Goal: Information Seeking & Learning: Learn about a topic

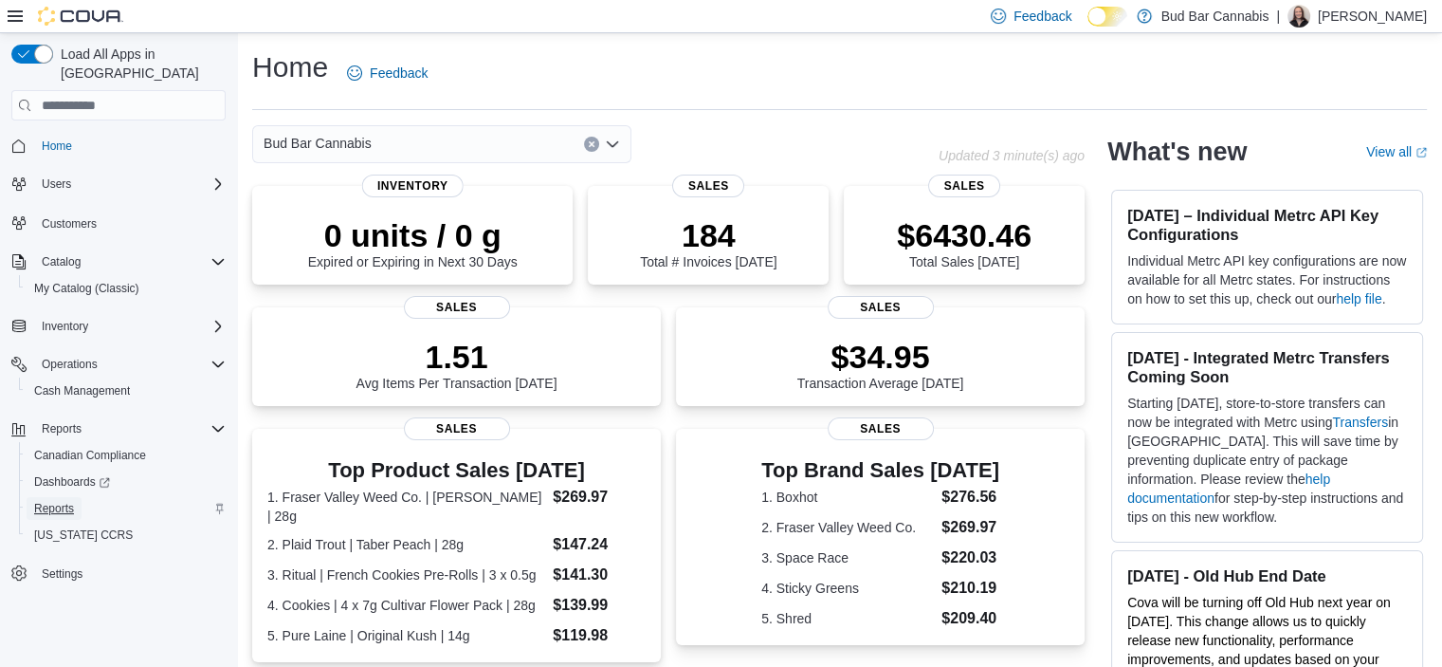
click at [59, 501] on span "Reports" at bounding box center [54, 508] width 40 height 15
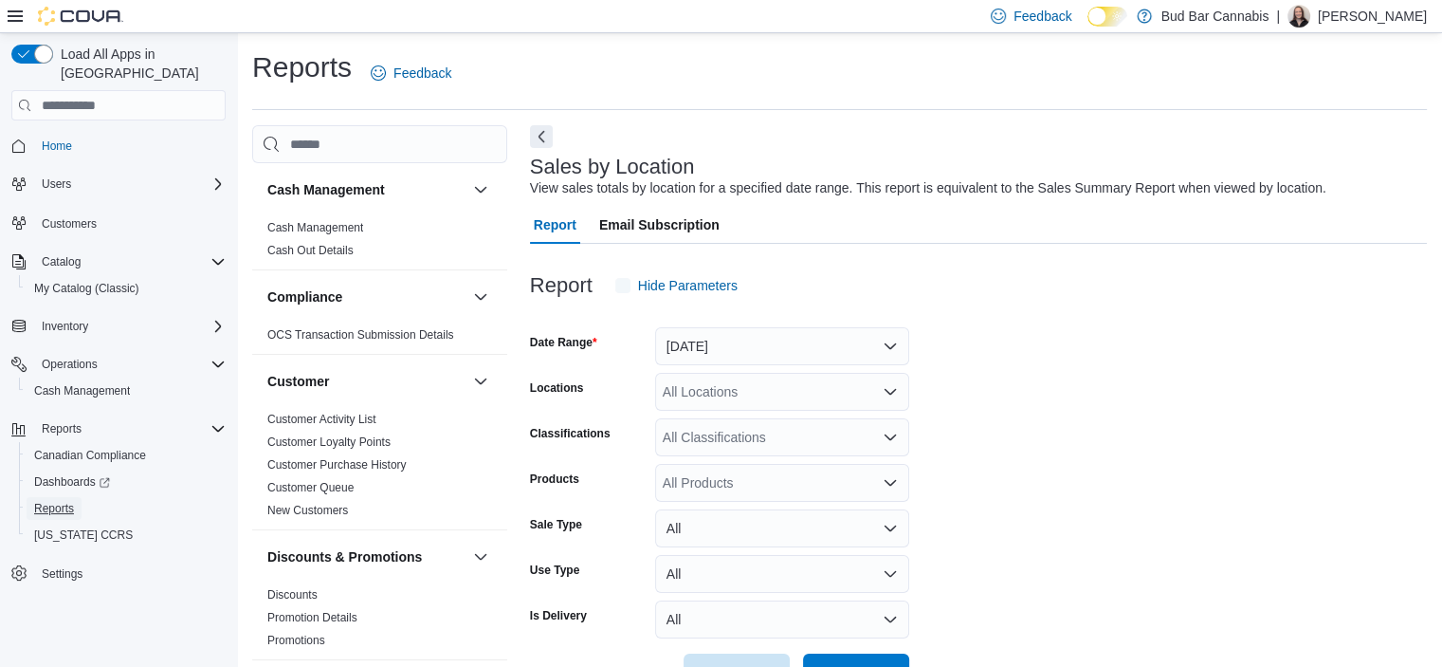
scroll to position [44, 0]
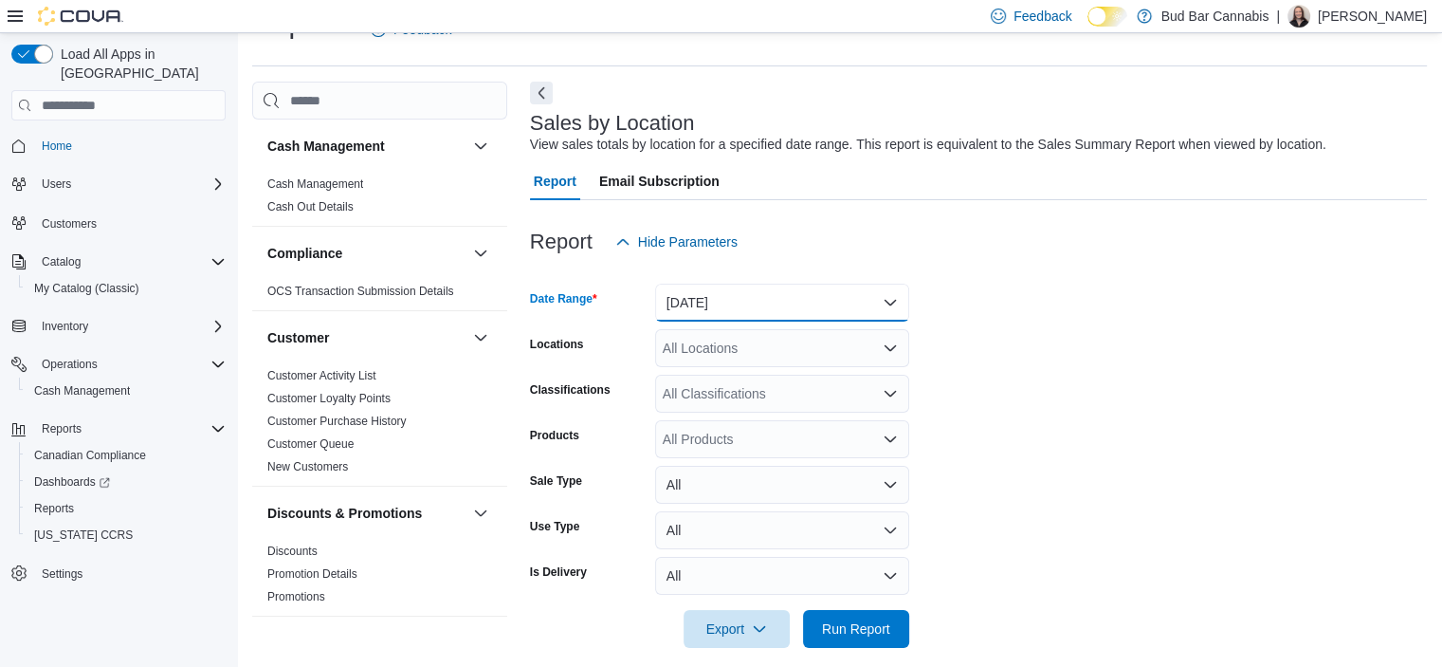
click at [746, 291] on button "Yesterday" at bounding box center [782, 303] width 254 height 38
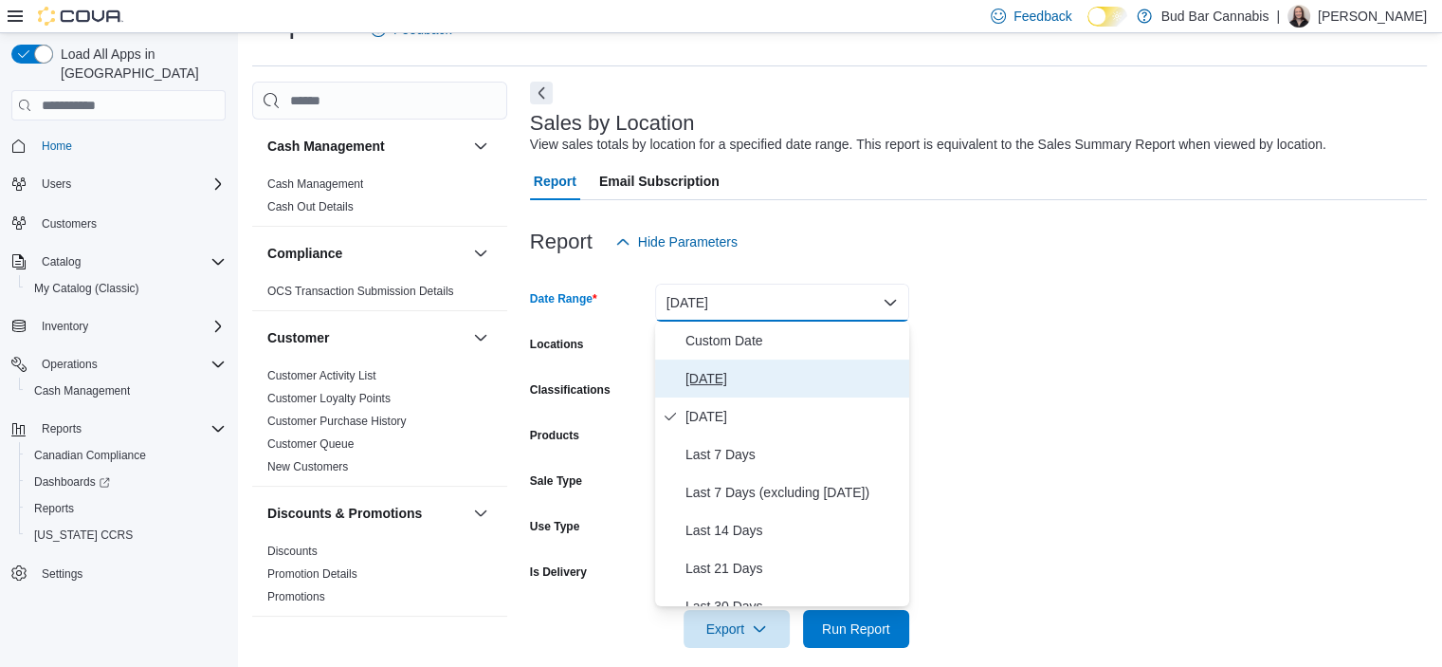
click at [761, 378] on span "Today" at bounding box center [794, 378] width 216 height 23
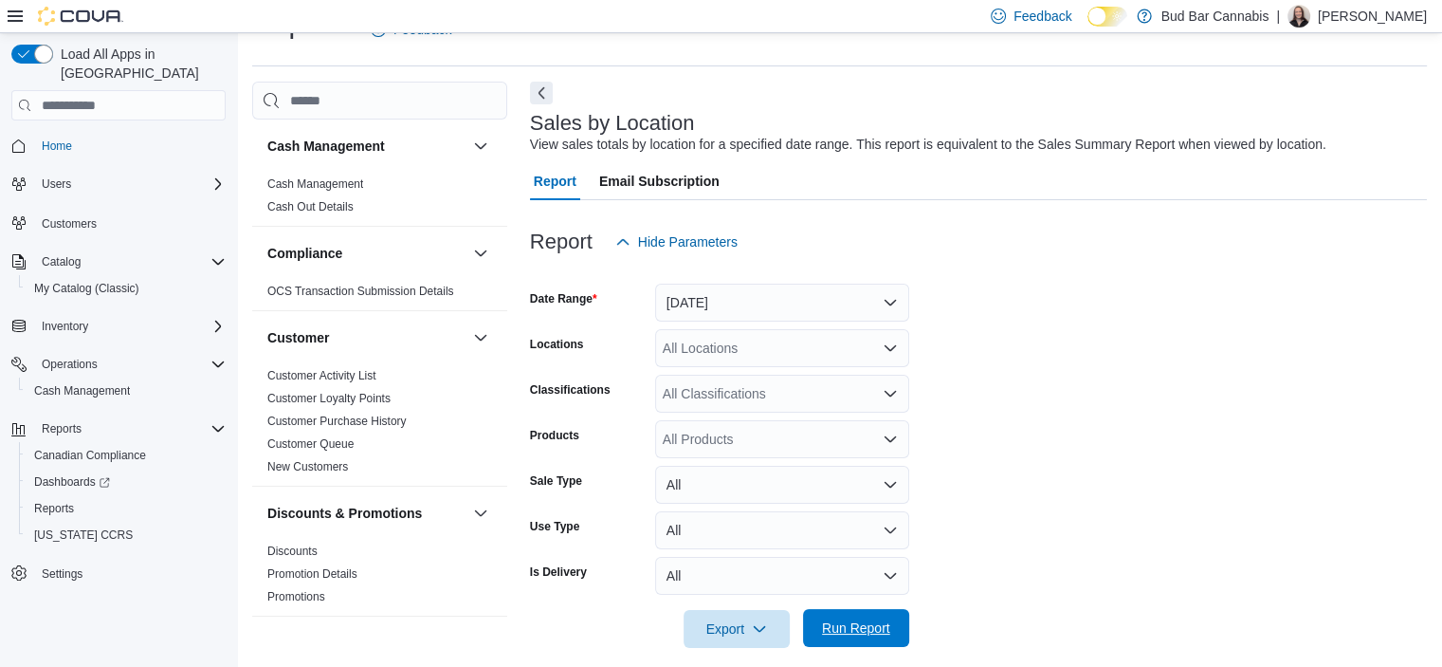
click at [871, 621] on span "Run Report" at bounding box center [856, 627] width 68 height 19
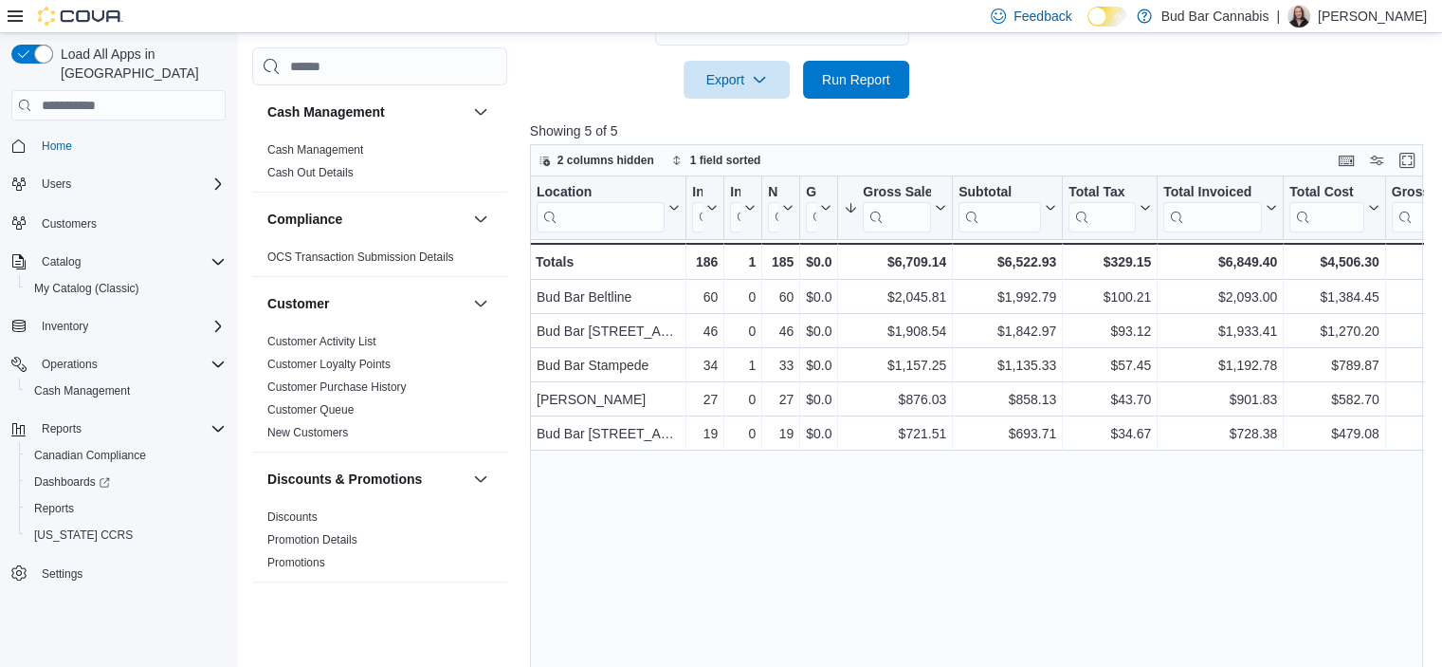
scroll to position [618, 0]
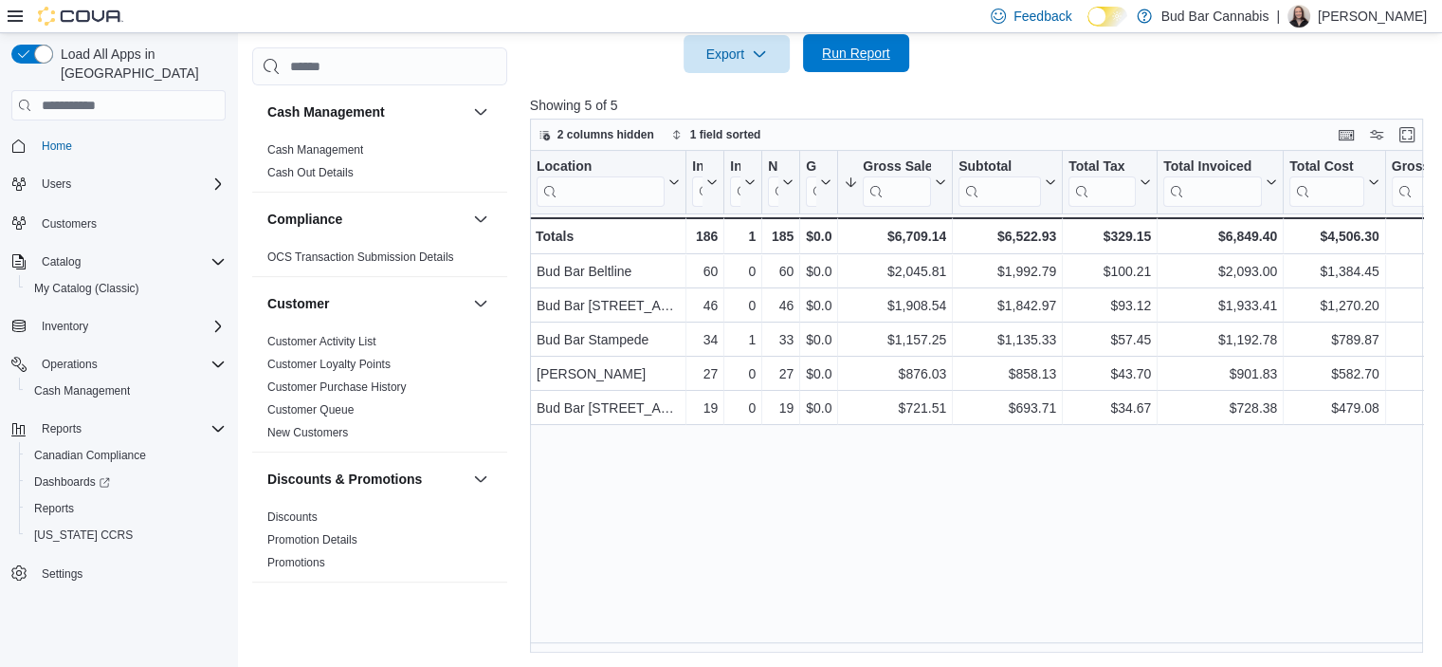
click at [829, 47] on span "Run Report" at bounding box center [856, 53] width 68 height 19
click at [850, 48] on span "Run Report" at bounding box center [856, 53] width 68 height 19
drag, startPoint x: 811, startPoint y: 56, endPoint x: 817, endPoint y: 75, distance: 20.1
click at [811, 58] on button "Run Report" at bounding box center [856, 54] width 106 height 38
click at [837, 73] on div at bounding box center [981, 84] width 903 height 23
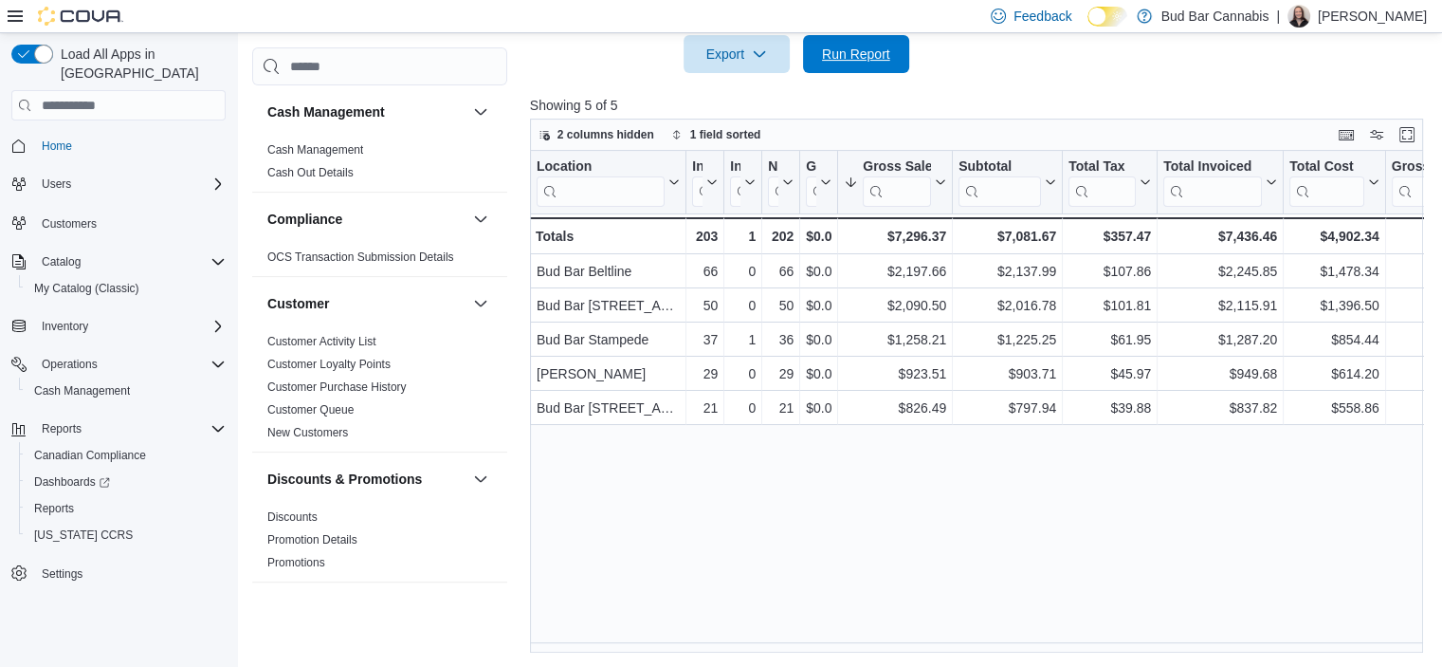
click at [835, 64] on span "Run Report" at bounding box center [855, 54] width 83 height 38
click at [99, 250] on div "Catalog" at bounding box center [130, 261] width 192 height 23
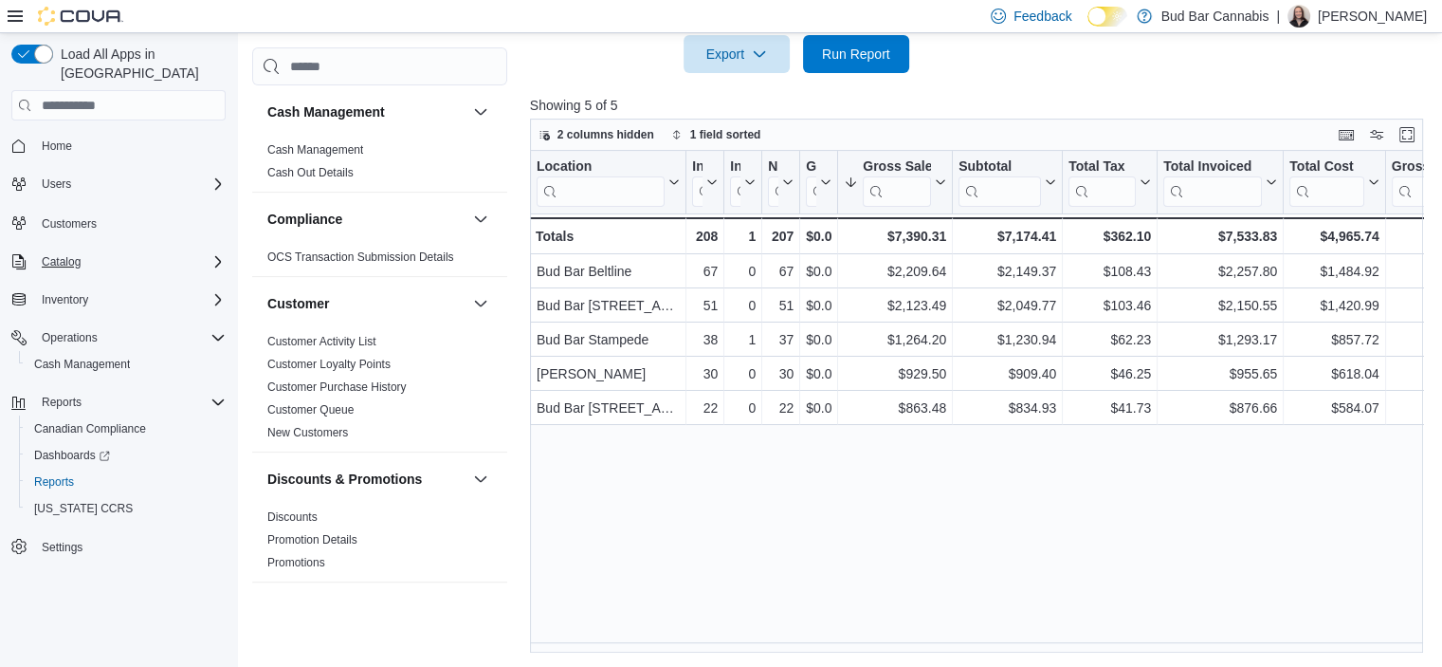
click at [98, 250] on div "Catalog" at bounding box center [130, 261] width 192 height 23
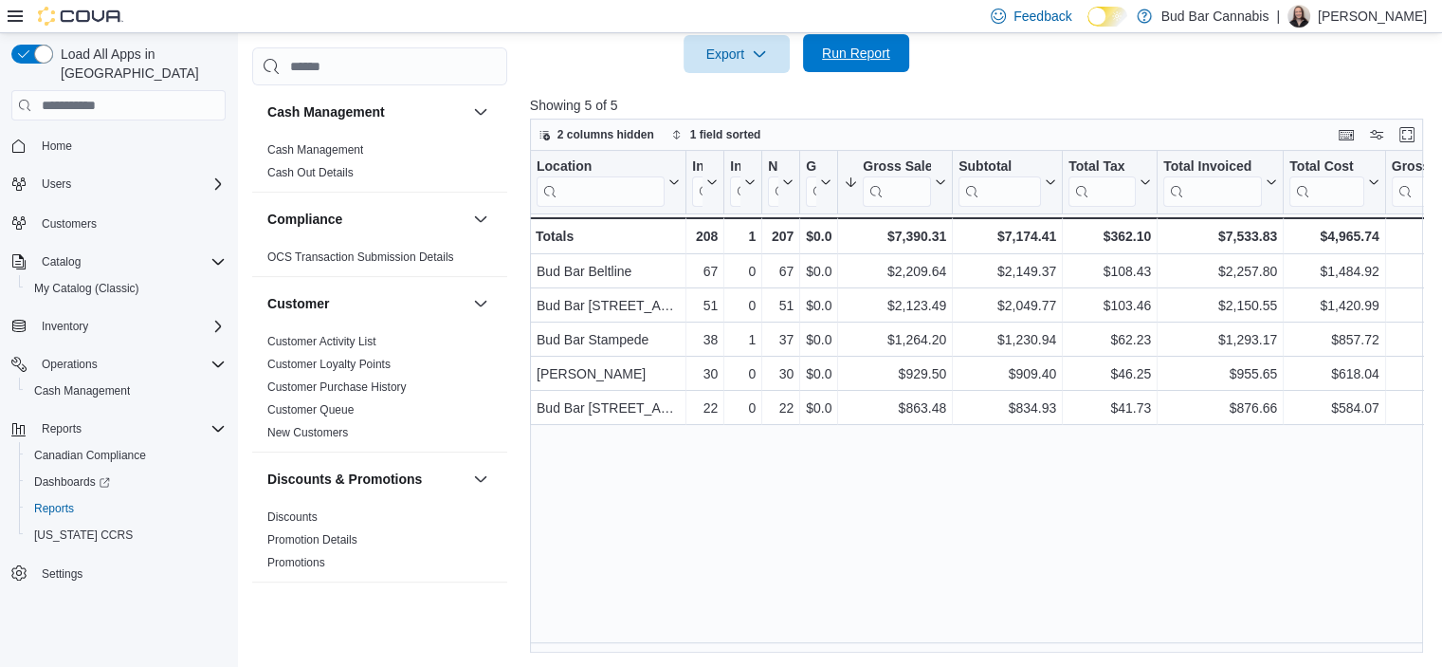
click at [887, 59] on span "Run Report" at bounding box center [856, 53] width 68 height 19
click at [850, 61] on span "Run Report" at bounding box center [856, 53] width 68 height 19
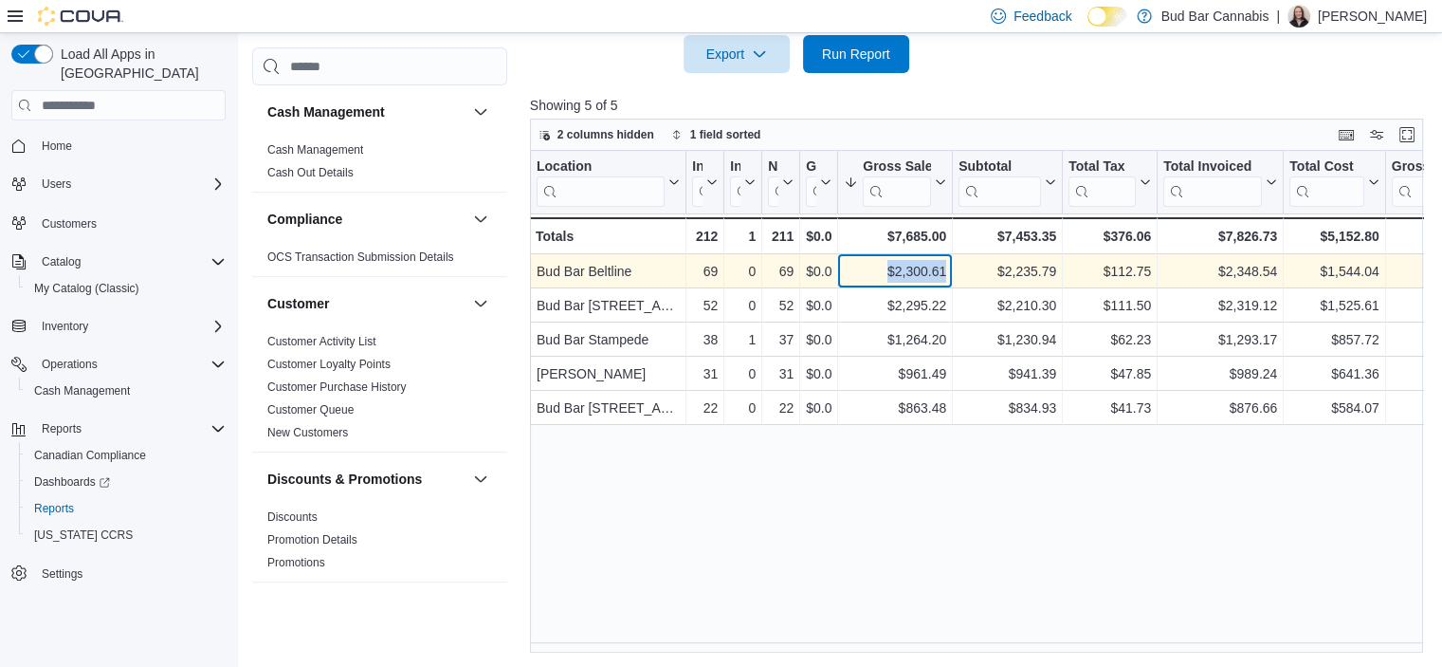
drag, startPoint x: 884, startPoint y: 267, endPoint x: 953, endPoint y: 268, distance: 69.2
click at [953, 268] on div "Bud Bar Beltline - Location, column 1, row 1 69 - Invoices Sold, column 2, row …" at bounding box center [1456, 271] width 1853 height 34
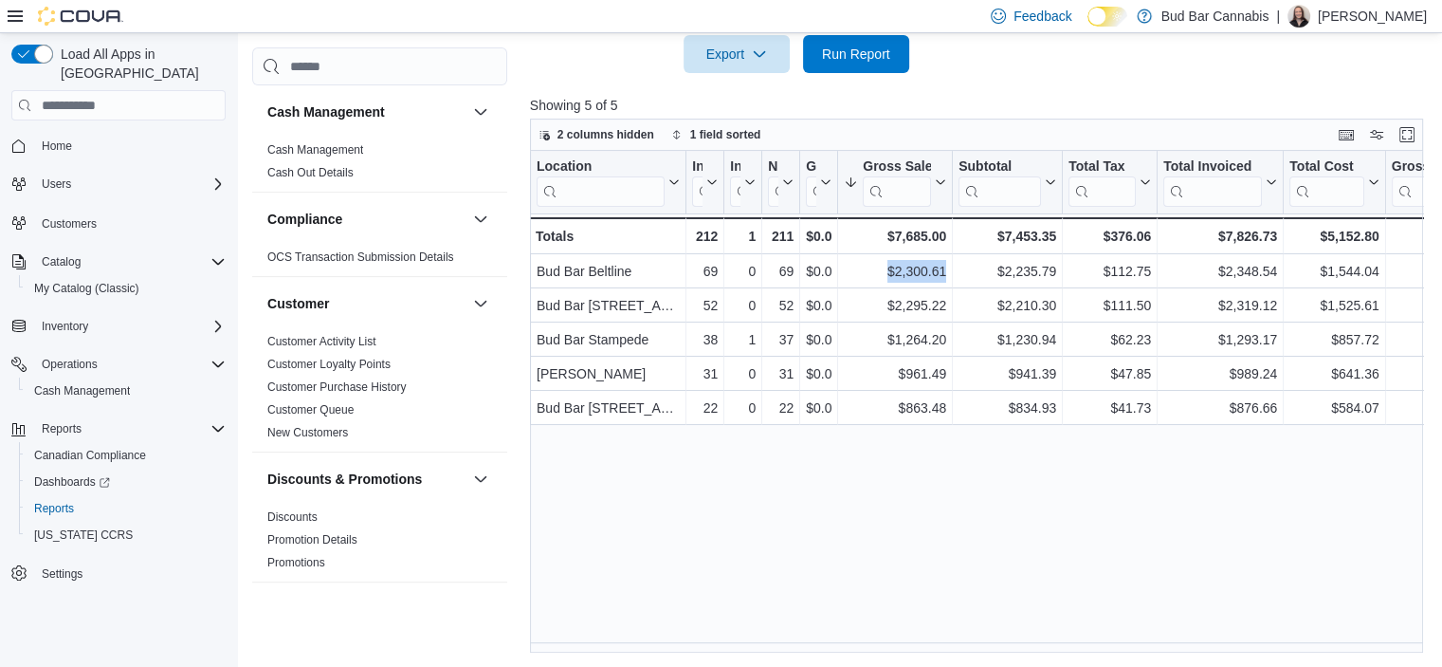
click at [903, 591] on div "Location Click to view column header actions Invoices Sold Click to view column…" at bounding box center [981, 402] width 903 height 502
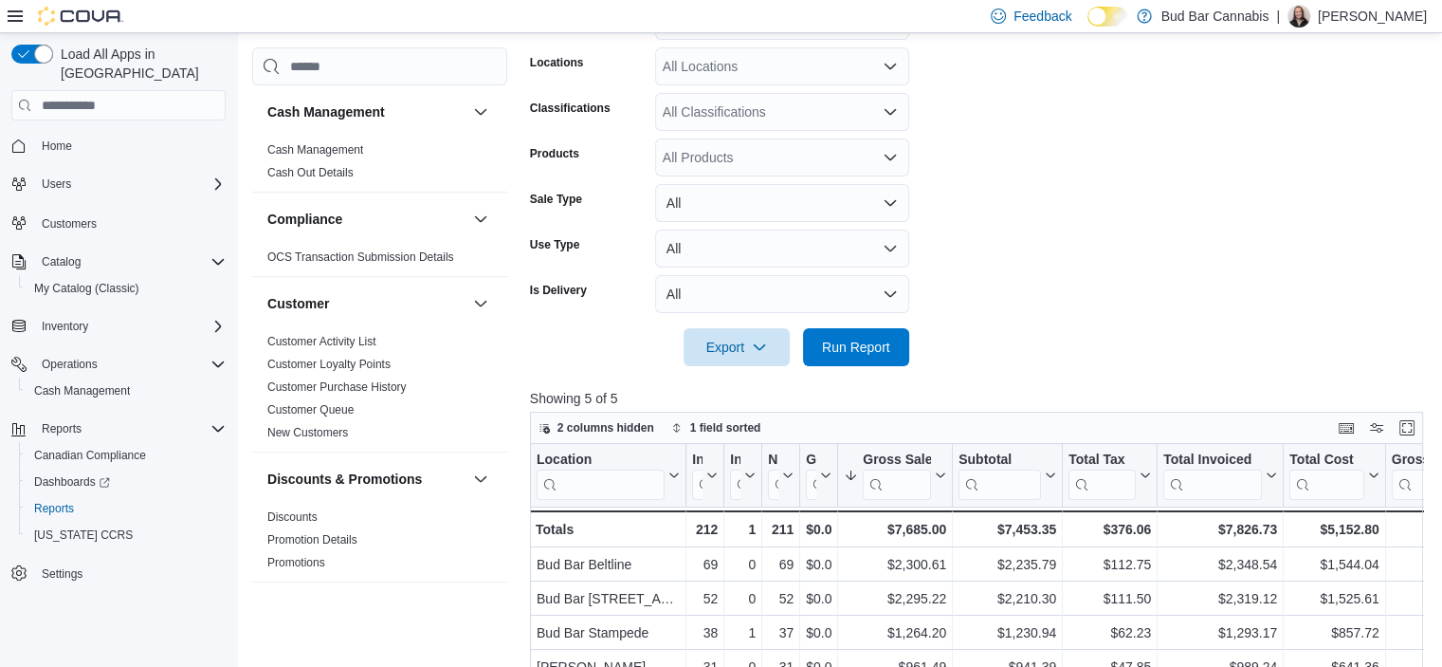
scroll to position [239, 0]
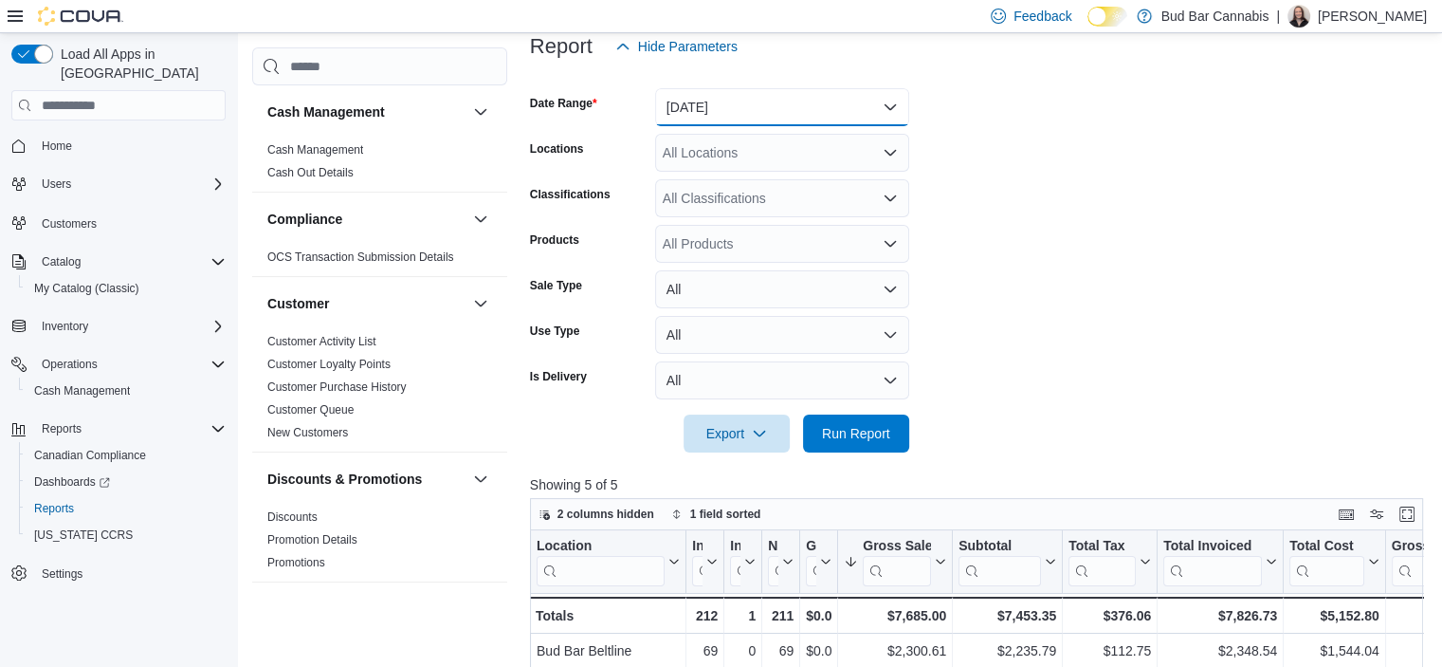
click at [814, 122] on button "Today" at bounding box center [782, 107] width 254 height 38
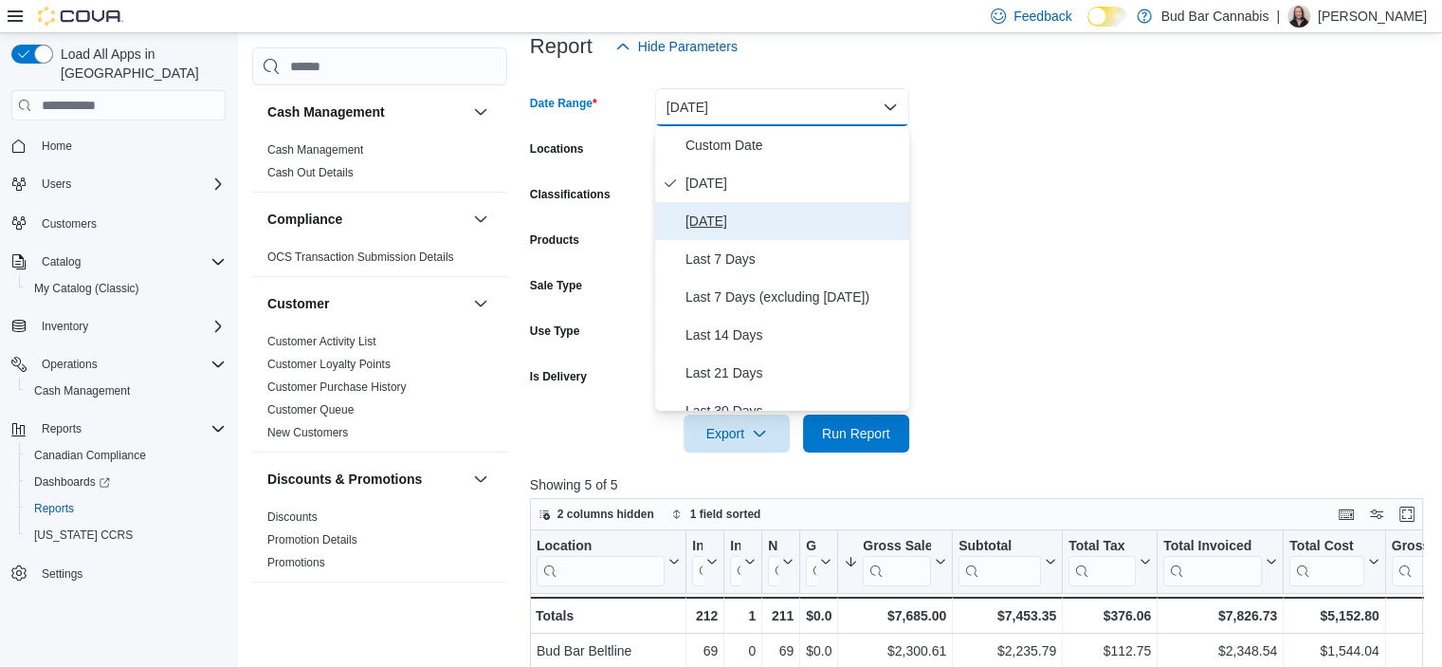
click at [811, 227] on span "Yesterday" at bounding box center [794, 221] width 216 height 23
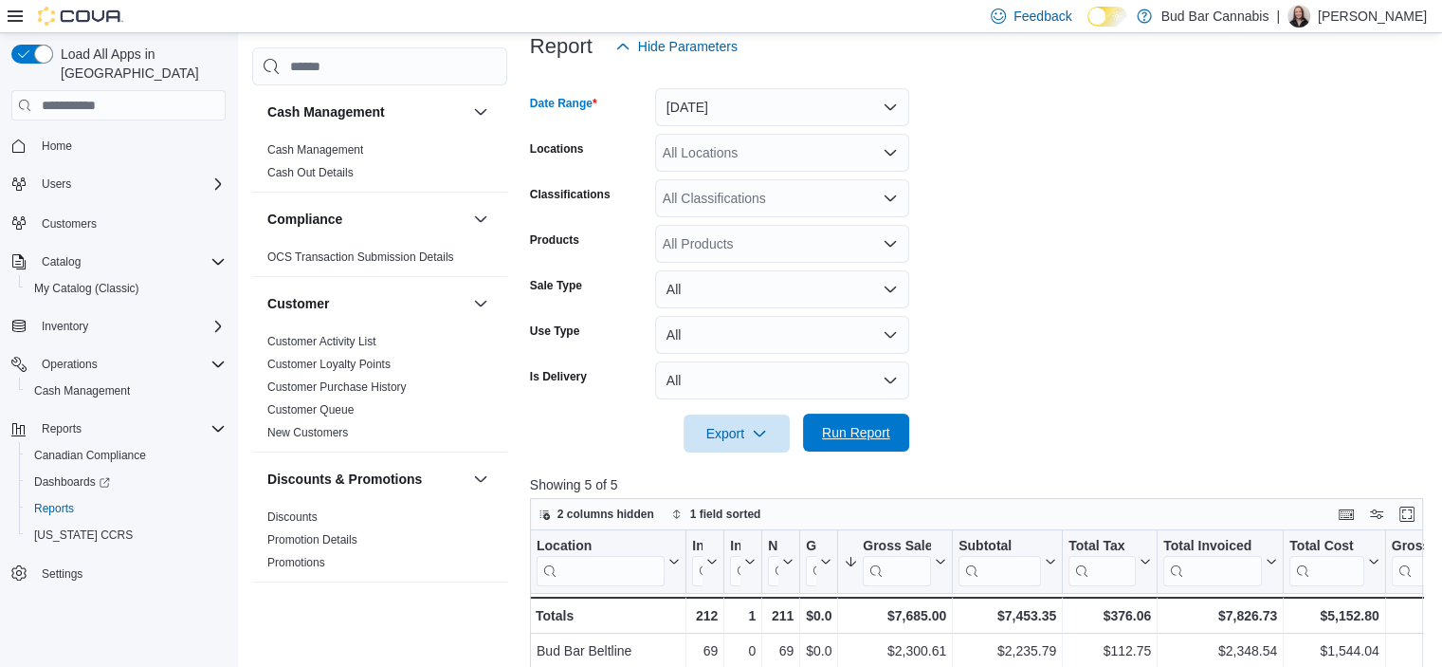
click at [864, 429] on span "Run Report" at bounding box center [856, 432] width 68 height 19
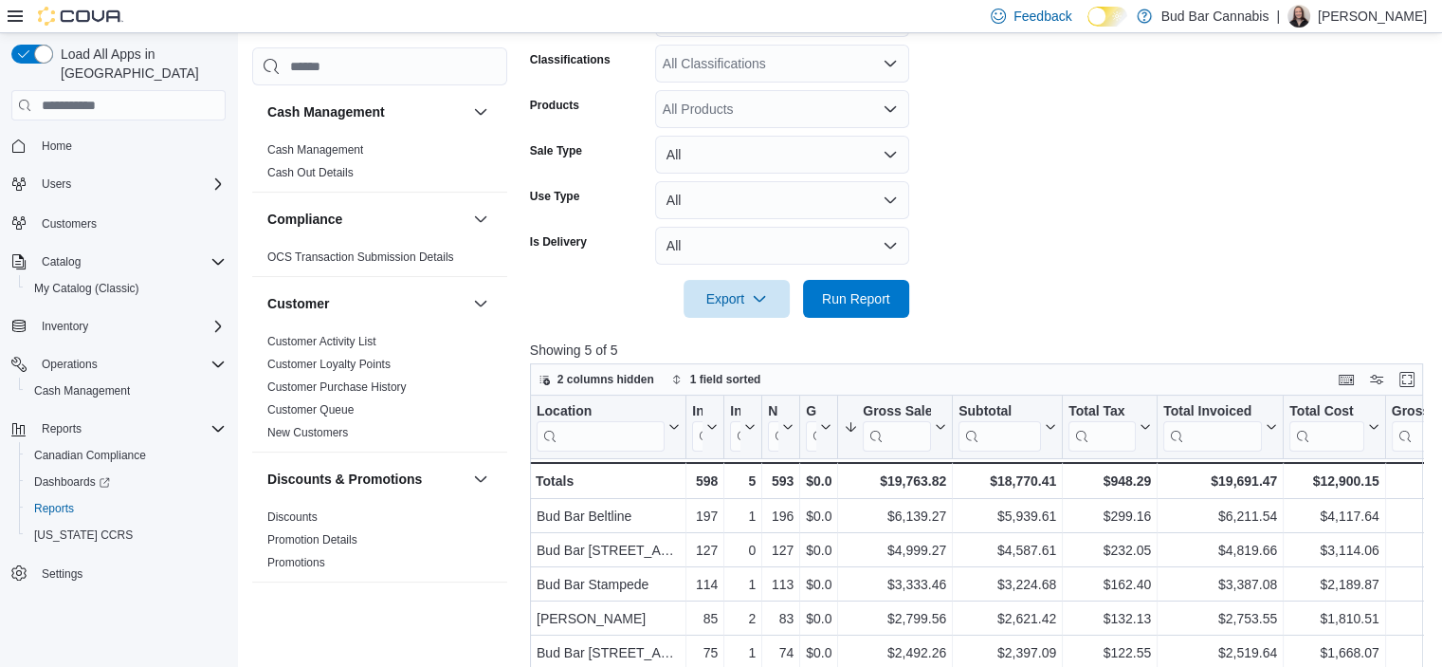
scroll to position [618, 0]
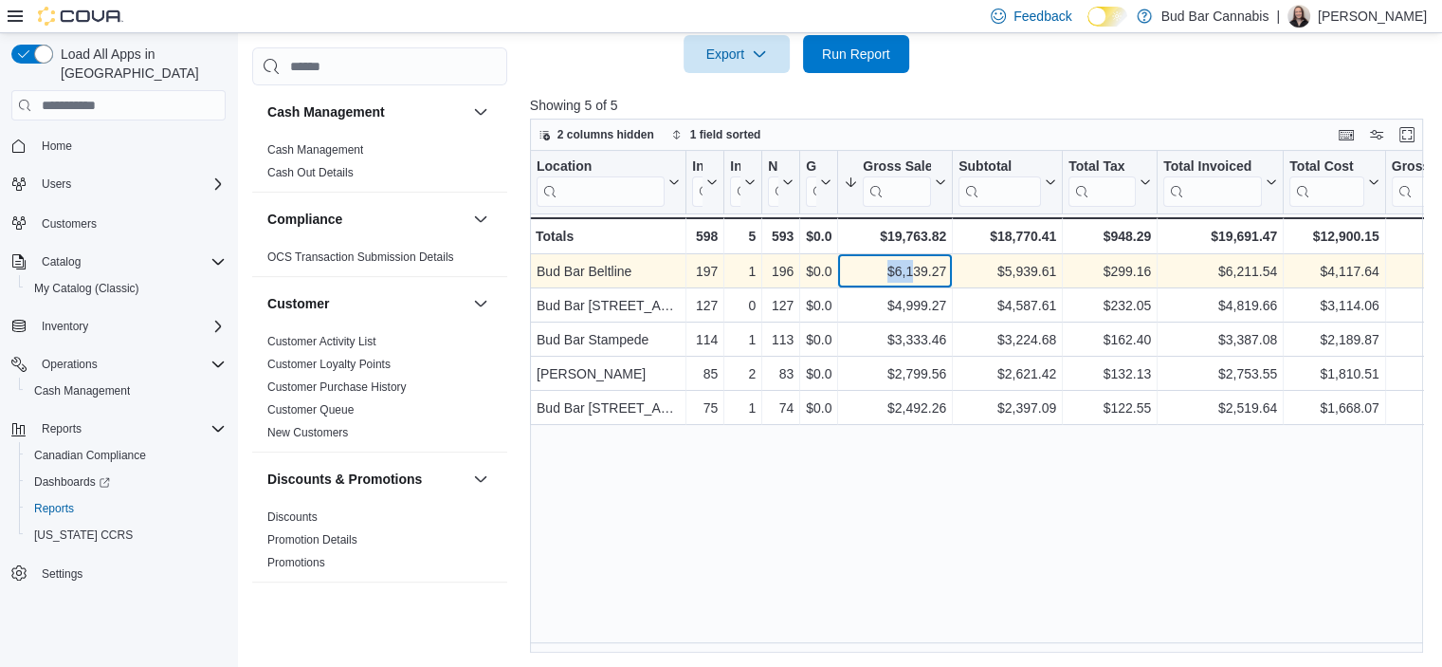
drag, startPoint x: 884, startPoint y: 272, endPoint x: 922, endPoint y: 269, distance: 38.0
click at [917, 270] on div "$6,139.27" at bounding box center [895, 271] width 102 height 23
click at [949, 267] on div "$6,139.27 - Gross Sales, column 6, row 1" at bounding box center [895, 271] width 115 height 34
drag, startPoint x: 854, startPoint y: 263, endPoint x: 949, endPoint y: 265, distance: 94.9
click at [949, 265] on div "$6,139.27 - Gross Sales, column 6, row 1" at bounding box center [895, 271] width 115 height 34
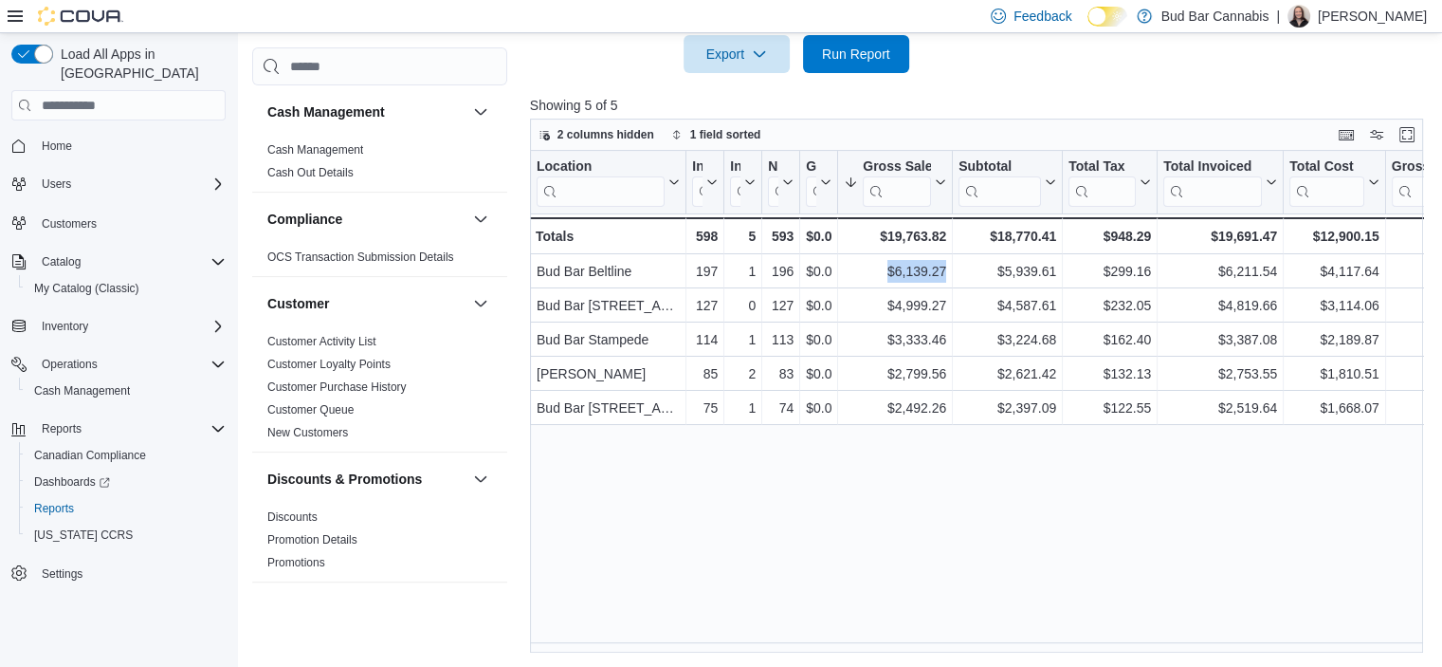
click at [1003, 80] on div at bounding box center [981, 84] width 903 height 23
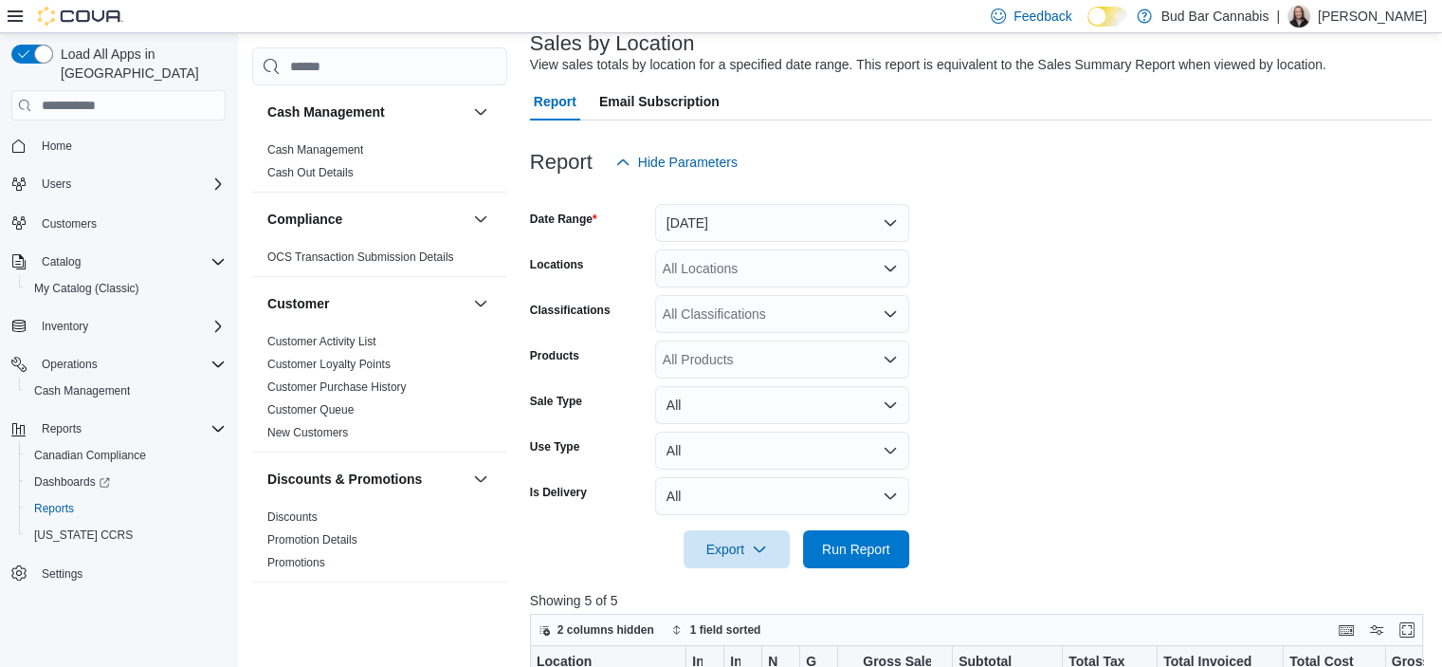
scroll to position [113, 0]
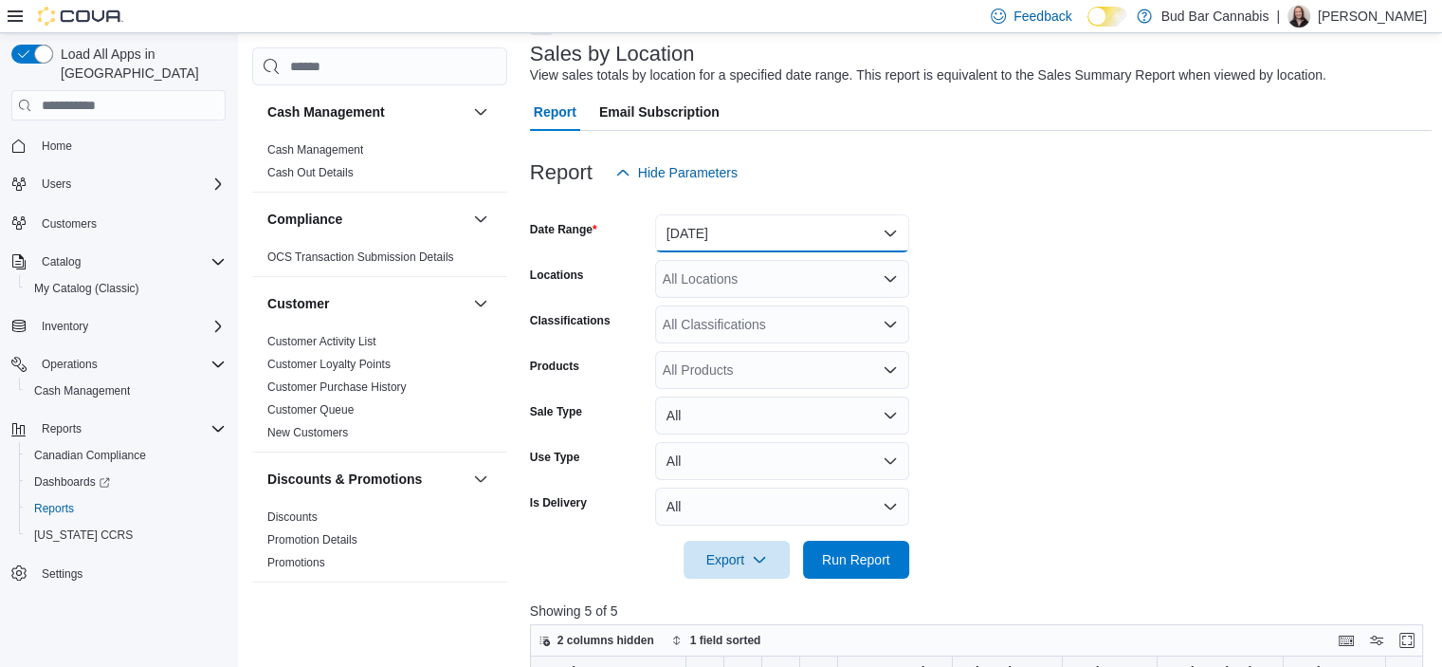
click at [754, 244] on button "Yesterday" at bounding box center [782, 233] width 254 height 38
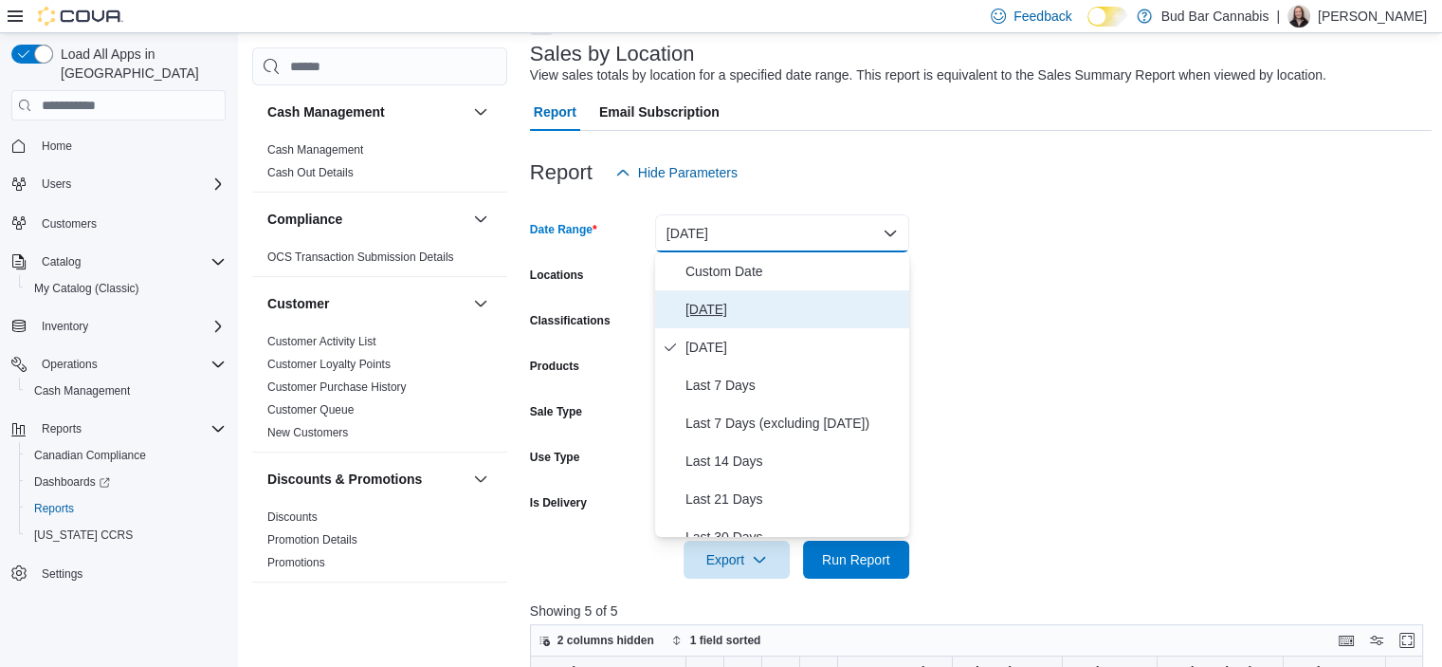
click at [777, 306] on span "Today" at bounding box center [794, 309] width 216 height 23
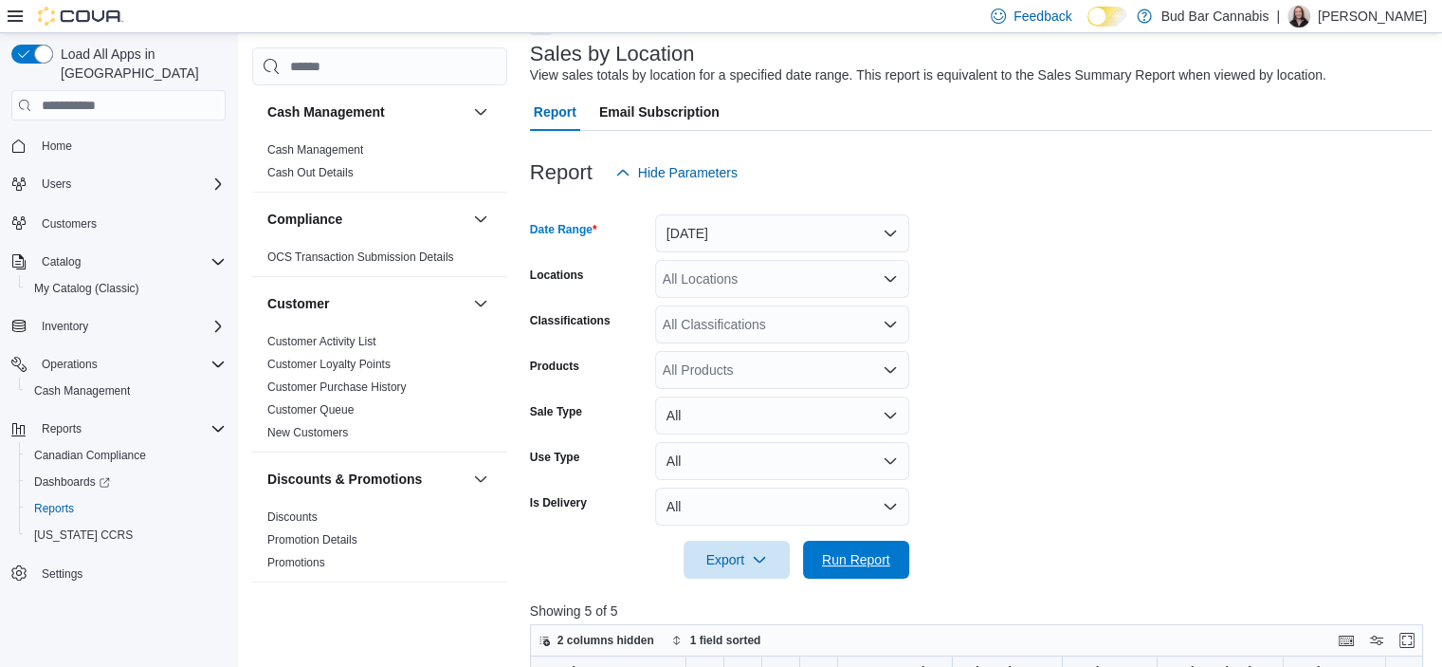
drag, startPoint x: 843, startPoint y: 575, endPoint x: 1035, endPoint y: 318, distance: 321.1
click at [843, 575] on span "Run Report" at bounding box center [855, 559] width 83 height 38
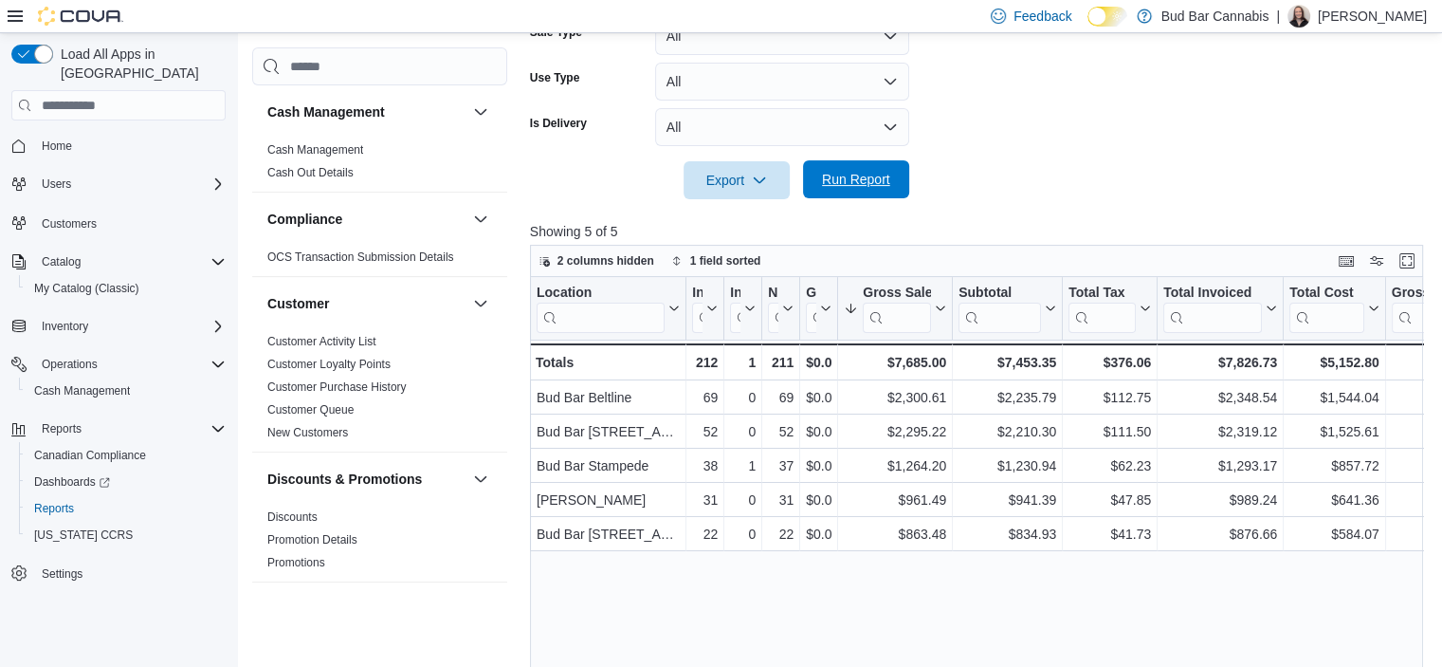
click at [884, 183] on span "Run Report" at bounding box center [856, 179] width 68 height 19
click at [820, 168] on span "Run Report" at bounding box center [855, 179] width 83 height 38
click at [868, 188] on span "Run Report" at bounding box center [856, 179] width 68 height 19
click at [880, 172] on span "Run Report" at bounding box center [856, 179] width 68 height 19
drag, startPoint x: 854, startPoint y: 208, endPoint x: 866, endPoint y: 170, distance: 39.6
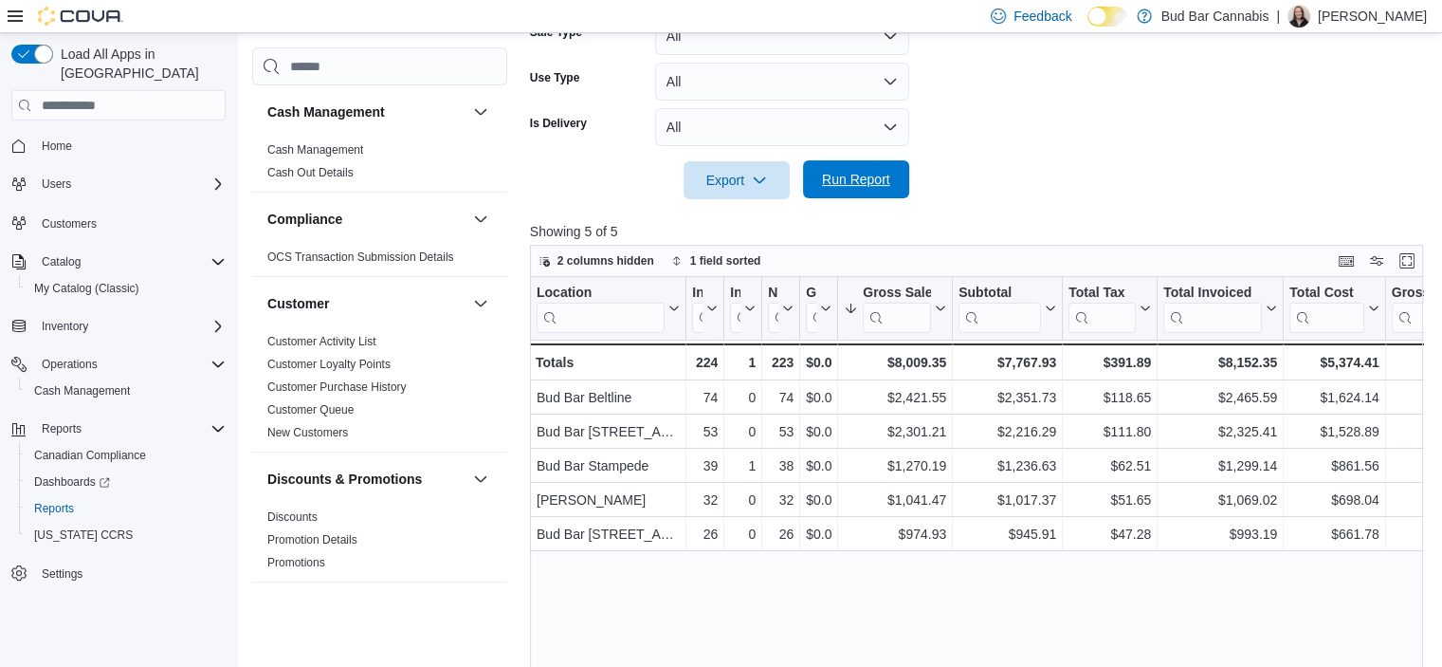
click at [864, 175] on div "Report Hide Parameters Date Range Today Locations All Locations Classifications…" at bounding box center [981, 265] width 903 height 1026
click at [866, 170] on span "Run Report" at bounding box center [855, 179] width 83 height 38
click at [884, 181] on span "Run Report" at bounding box center [856, 180] width 68 height 19
click at [848, 177] on span "Run Report" at bounding box center [856, 179] width 68 height 19
click at [837, 189] on span "Run Report" at bounding box center [855, 179] width 83 height 38
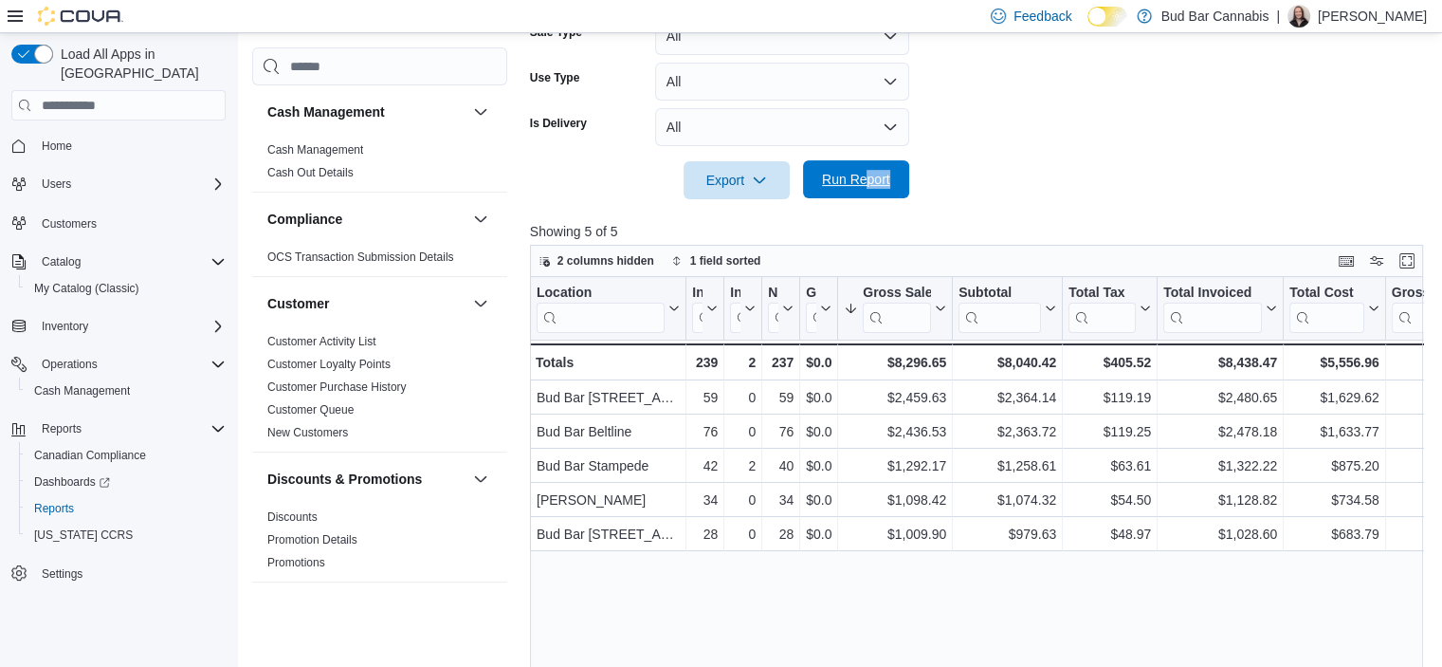
click at [887, 176] on span "Run Report" at bounding box center [856, 179] width 68 height 19
click at [881, 177] on span "Run Report" at bounding box center [856, 179] width 68 height 19
click at [823, 189] on span "Run Report" at bounding box center [856, 179] width 68 height 19
click at [858, 169] on span "Run Report" at bounding box center [855, 179] width 83 height 38
click at [838, 170] on span "Run Report" at bounding box center [855, 179] width 83 height 38
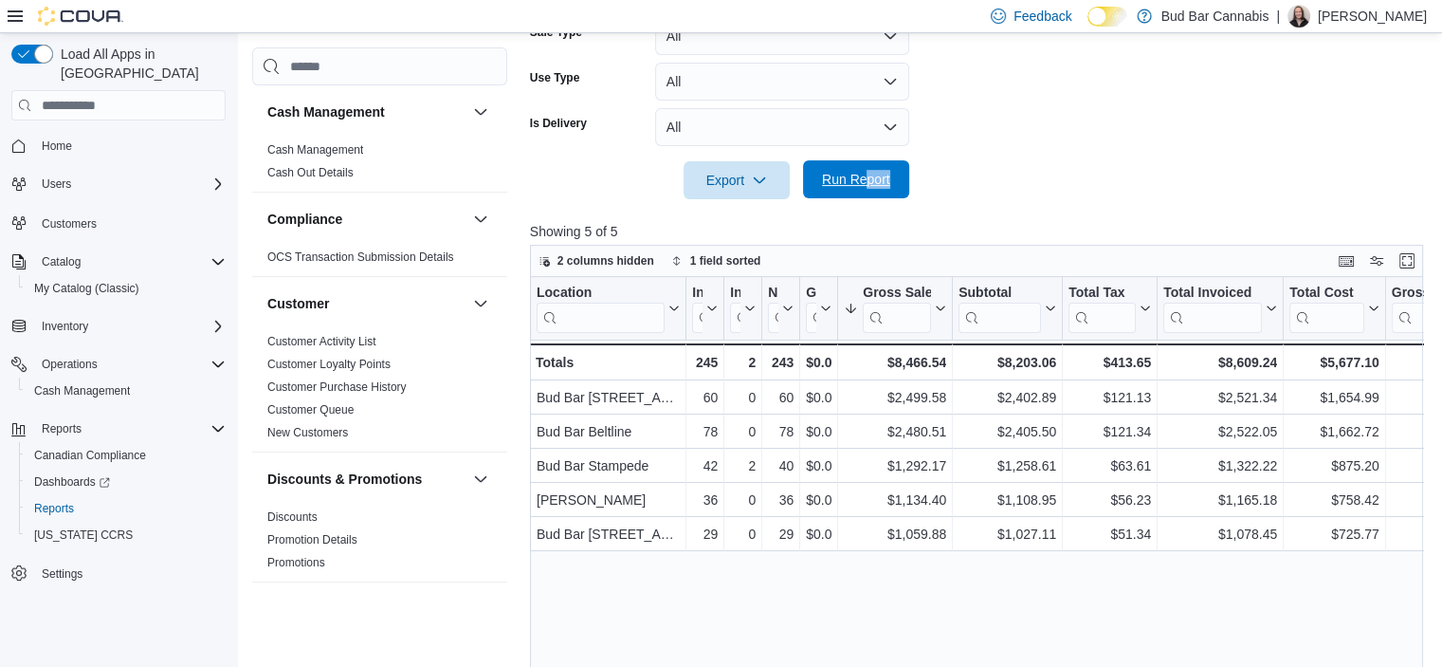
click at [846, 185] on span "Run Report" at bounding box center [856, 179] width 68 height 19
click at [828, 177] on span "Run Report" at bounding box center [856, 179] width 68 height 19
click at [827, 174] on span "Run Report" at bounding box center [856, 179] width 68 height 19
click at [825, 170] on span "Run Report" at bounding box center [855, 179] width 83 height 38
click at [839, 181] on span "Run Report" at bounding box center [856, 179] width 68 height 19
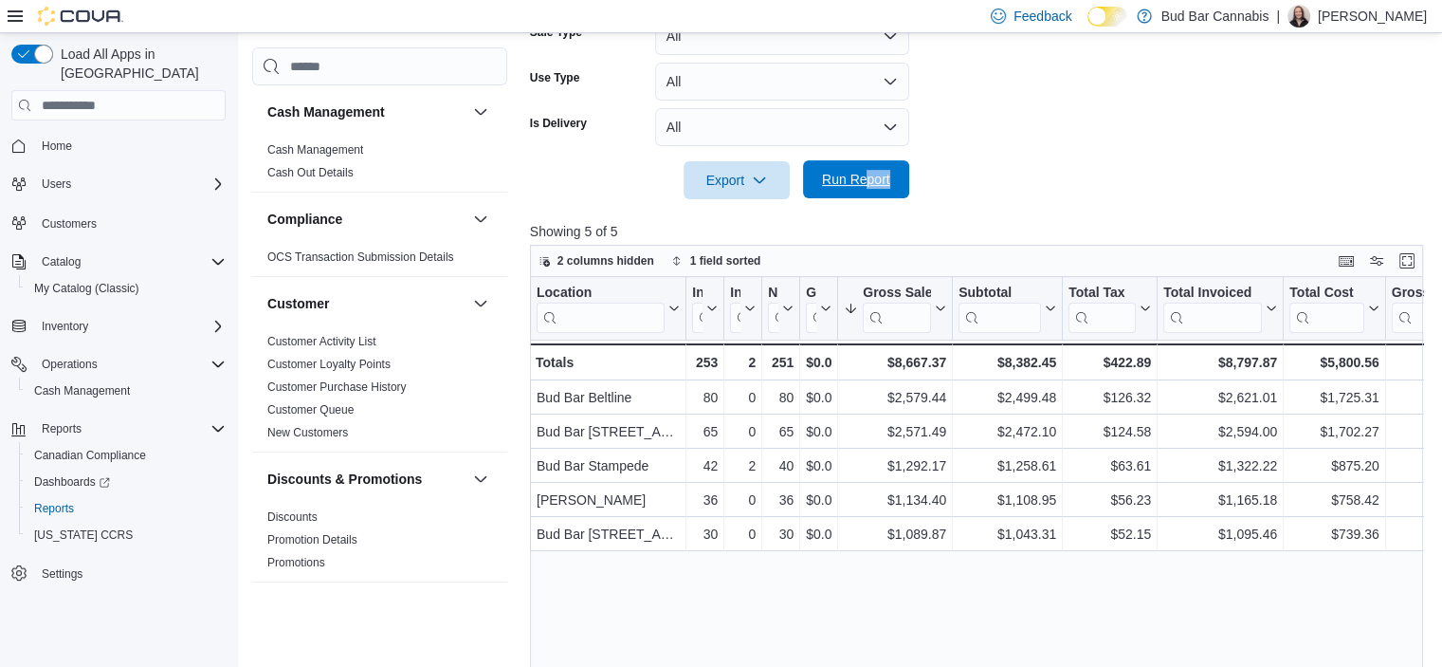
click at [861, 161] on span "Run Report" at bounding box center [855, 179] width 83 height 38
drag, startPoint x: 866, startPoint y: 189, endPoint x: 617, endPoint y: 7, distance: 308.0
click at [865, 187] on span "Run Report" at bounding box center [855, 180] width 83 height 38
click at [877, 193] on span "Run Report" at bounding box center [855, 180] width 83 height 38
click at [832, 184] on span "Run Report" at bounding box center [856, 179] width 68 height 19
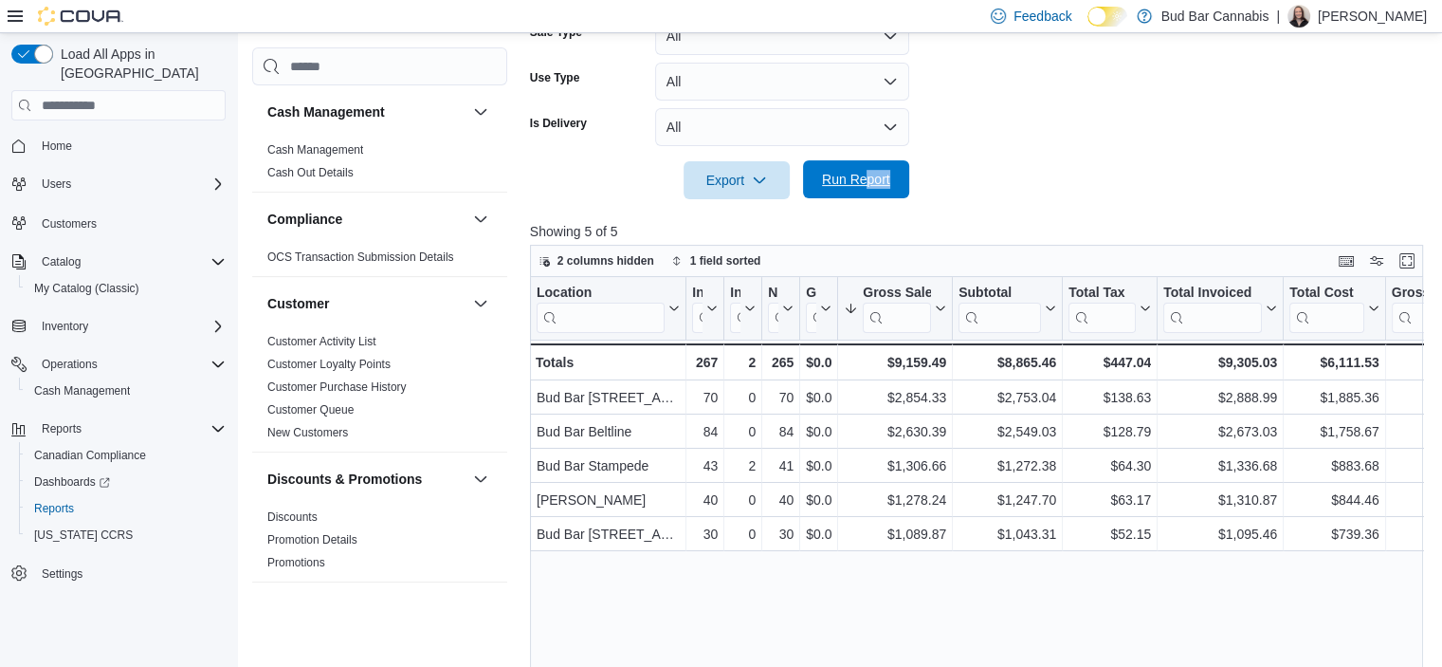
click at [872, 183] on span "Run Report" at bounding box center [856, 179] width 68 height 19
drag, startPoint x: 539, startPoint y: 19, endPoint x: 704, endPoint y: 63, distance: 170.6
click at [679, 45] on div "Feedback Dark Mode Bud Bar Cannabis | Kelsey G Load All Apps in New Hub Home Us…" at bounding box center [721, 151] width 1442 height 1286
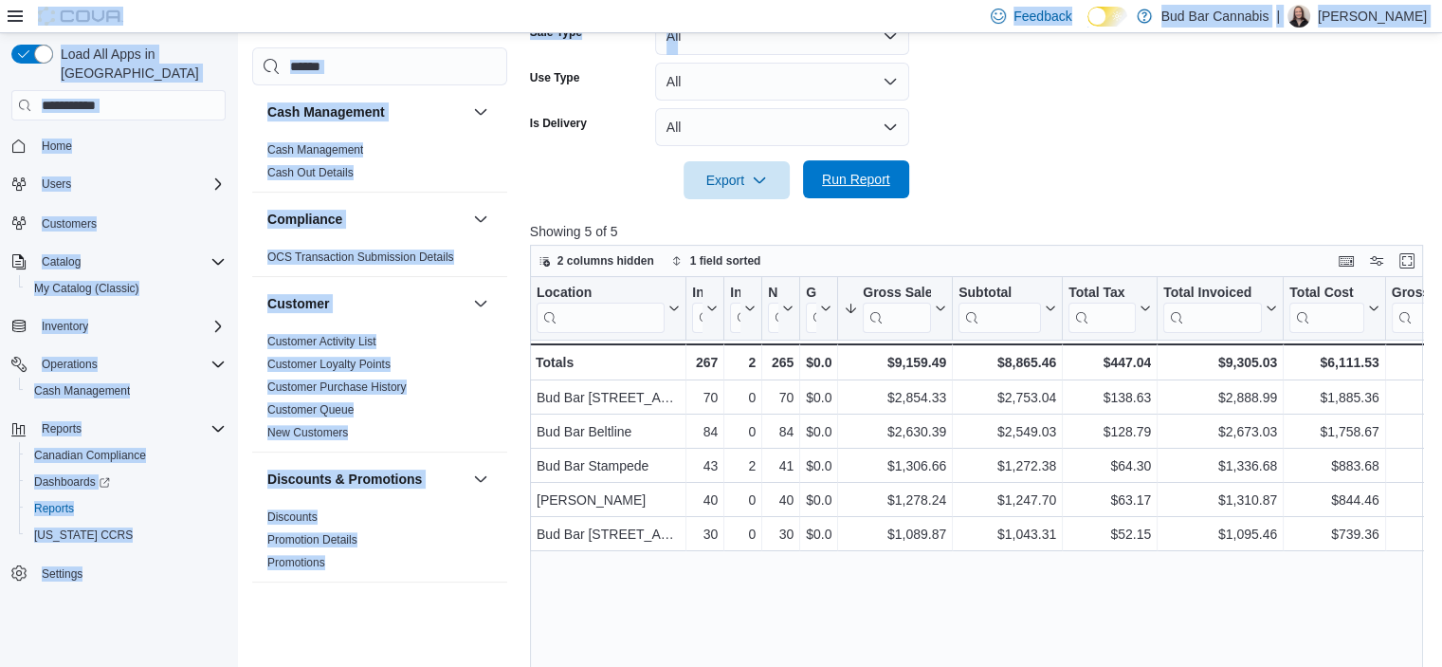
click at [853, 188] on span "Run Report" at bounding box center [856, 179] width 68 height 19
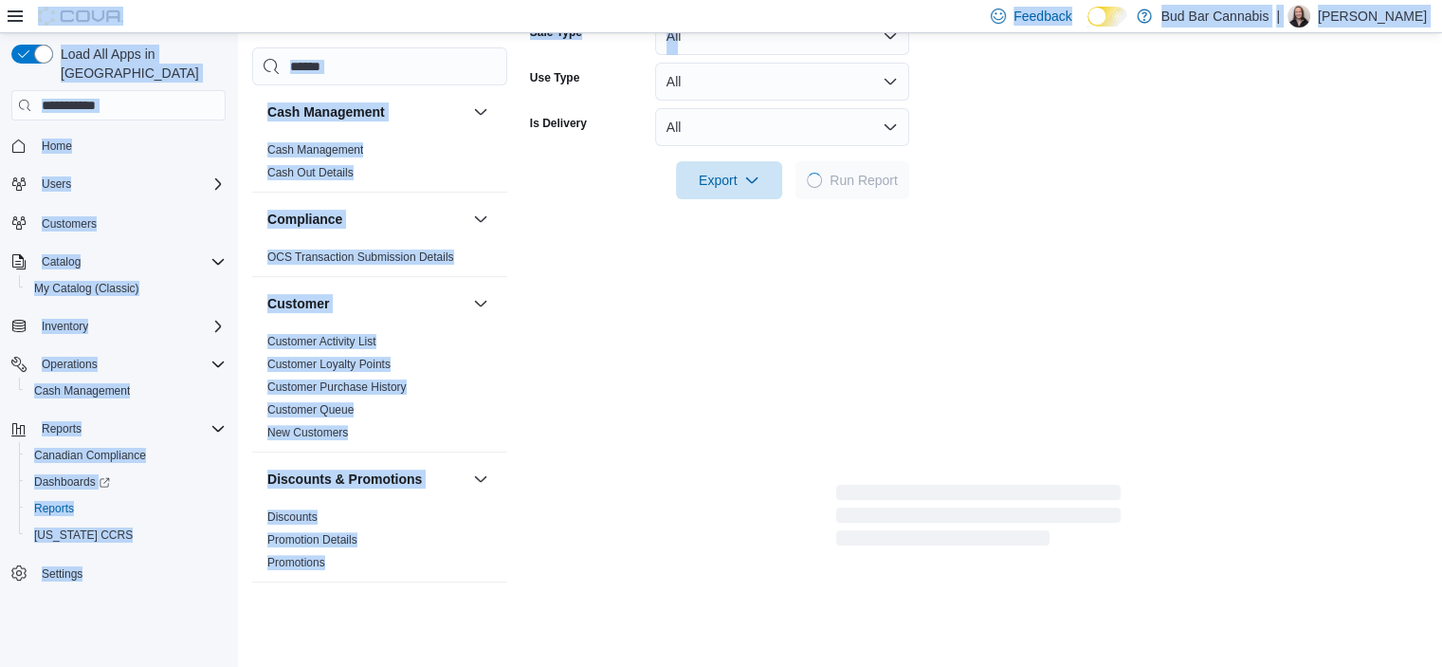
click at [961, 103] on form "Date Range Today Locations All Locations Classifications All Classifications Pr…" at bounding box center [978, 5] width 897 height 387
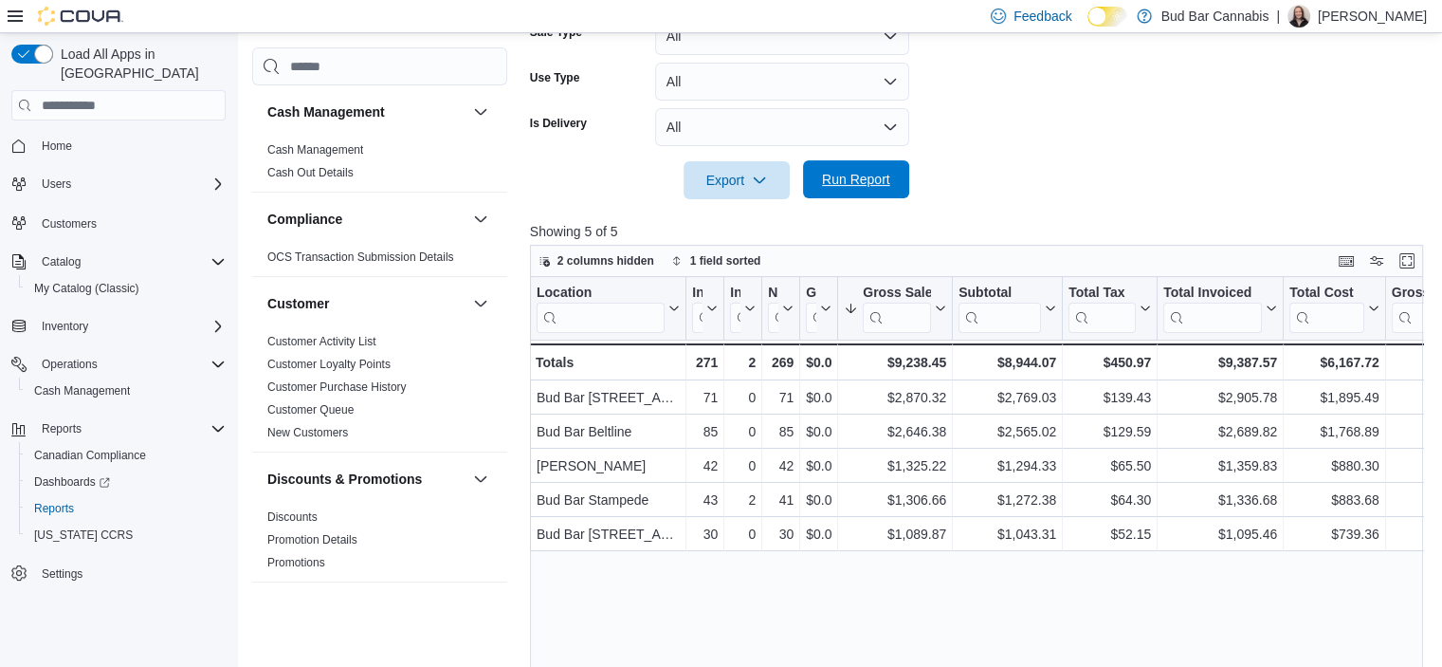
click at [869, 176] on span "Run Report" at bounding box center [856, 179] width 68 height 19
click at [861, 165] on span "Run Report" at bounding box center [855, 179] width 83 height 38
click at [897, 151] on div at bounding box center [981, 153] width 903 height 15
click at [893, 169] on span "Run Report" at bounding box center [855, 179] width 83 height 38
click at [845, 187] on span "Run Report" at bounding box center [856, 179] width 68 height 19
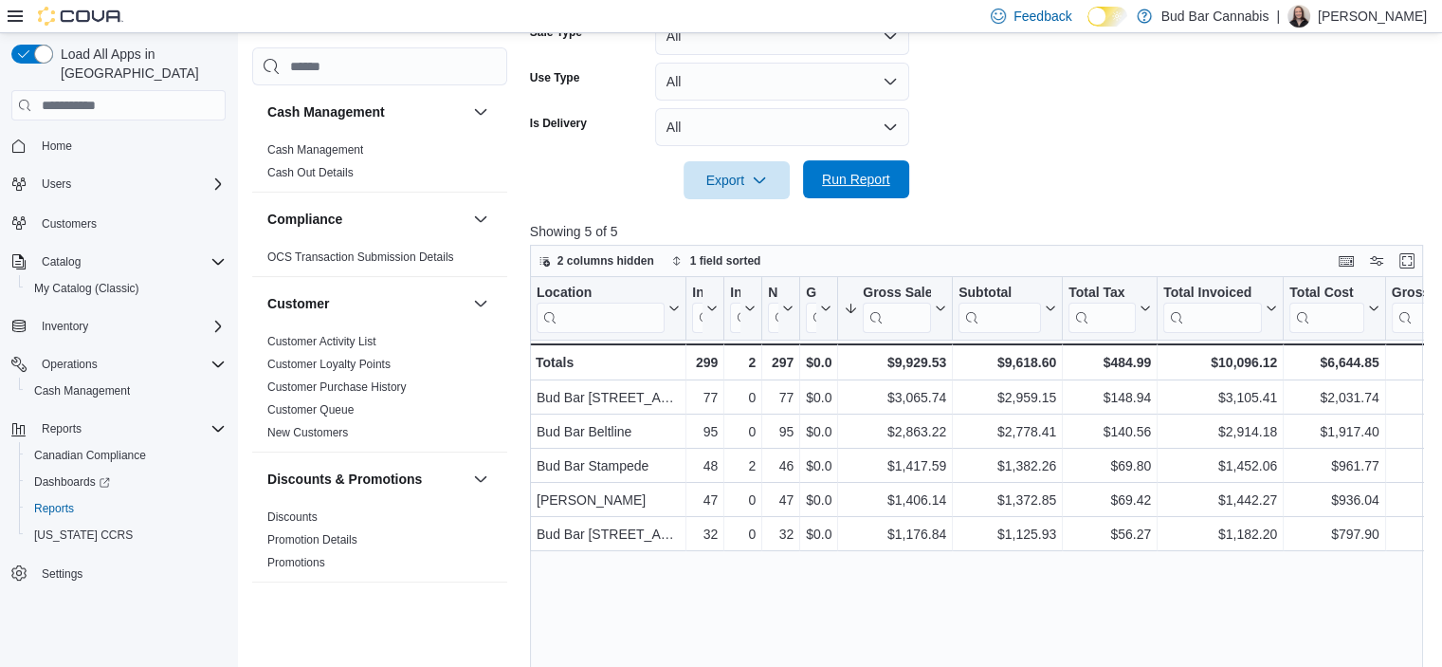
click at [905, 171] on button "Run Report" at bounding box center [856, 179] width 106 height 38
click at [1109, 139] on form "Date Range Today Locations All Locations Classifications All Classifications Pr…" at bounding box center [981, 5] width 903 height 387
click at [906, 192] on button "Run Report" at bounding box center [856, 179] width 106 height 38
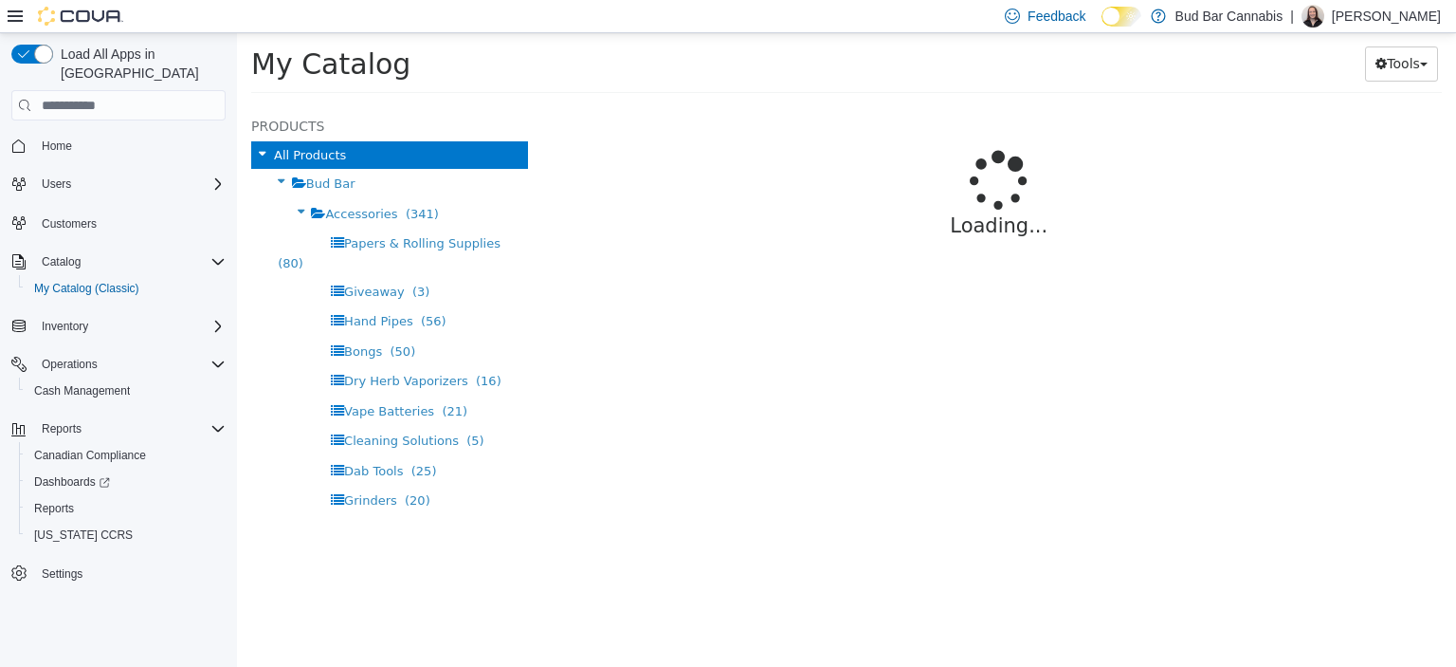
select select "**********"
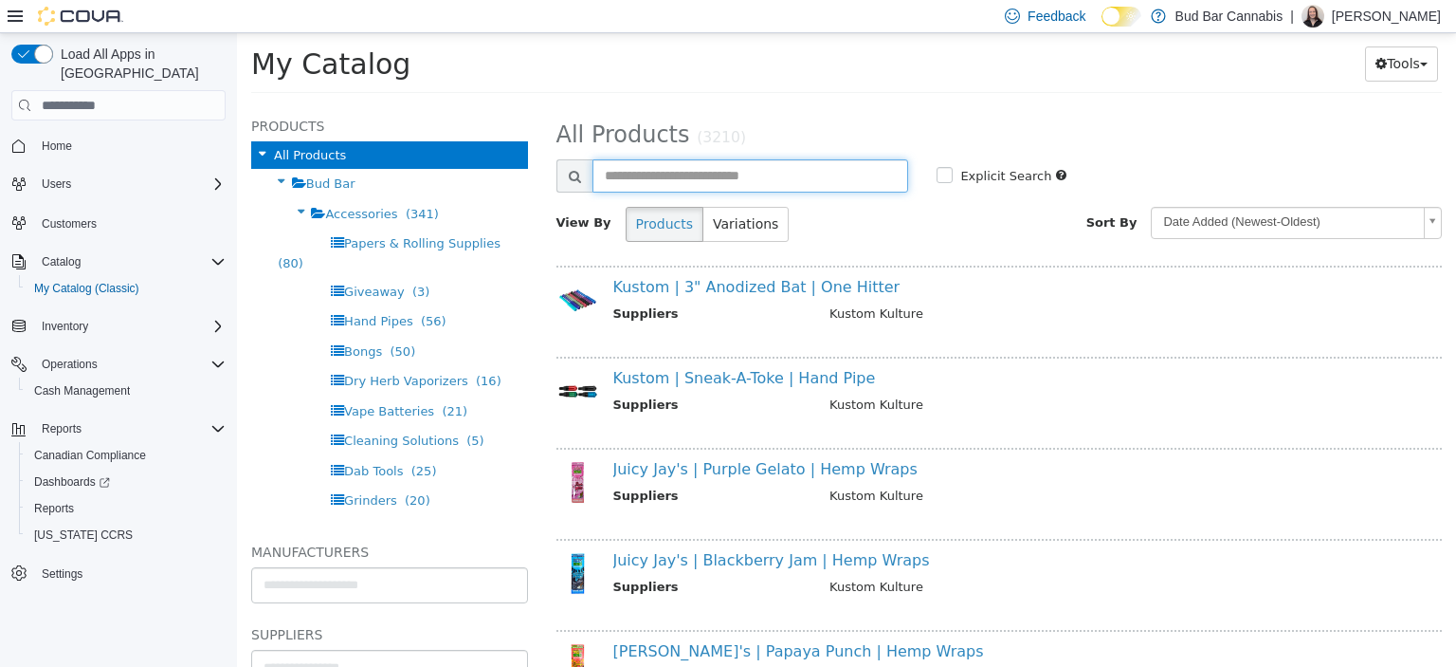
click at [663, 183] on input "text" at bounding box center [751, 175] width 317 height 33
type input "********"
select select "**********"
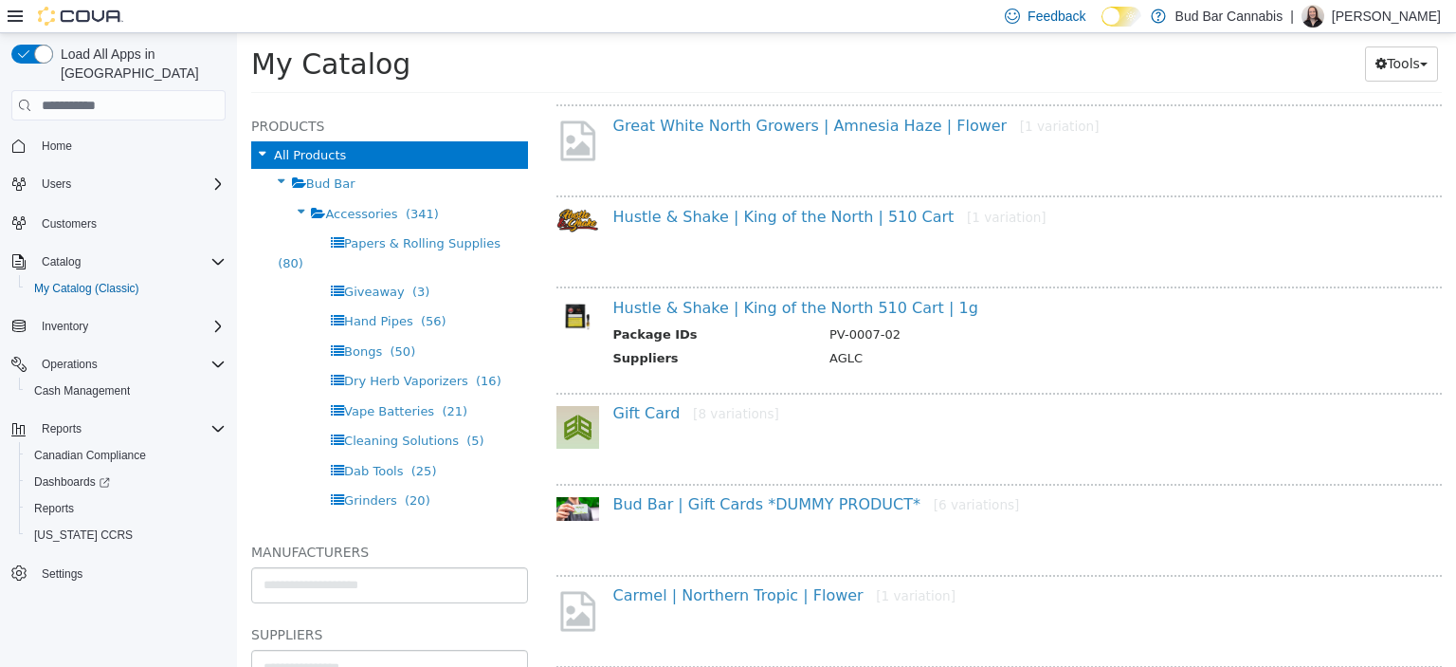
scroll to position [379, 0]
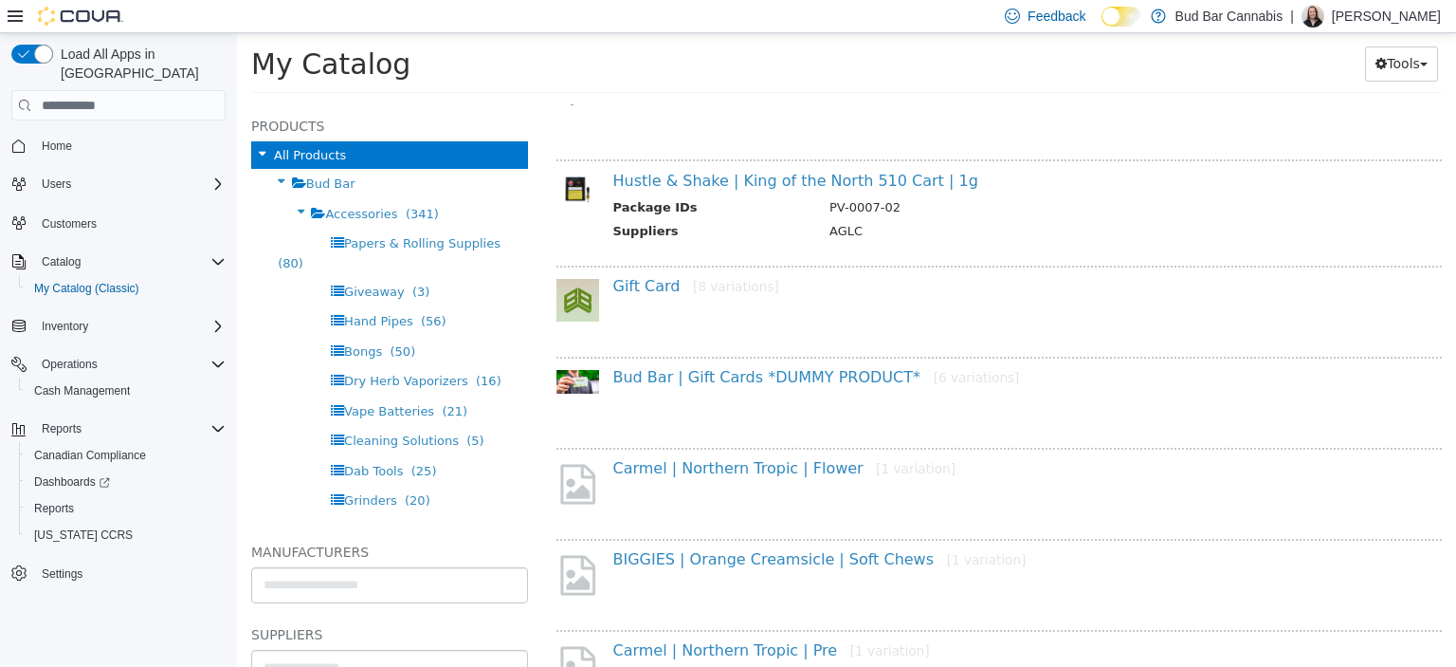
click at [898, 265] on div "Gift Card [8 variations]" at bounding box center [1000, 306] width 887 height 82
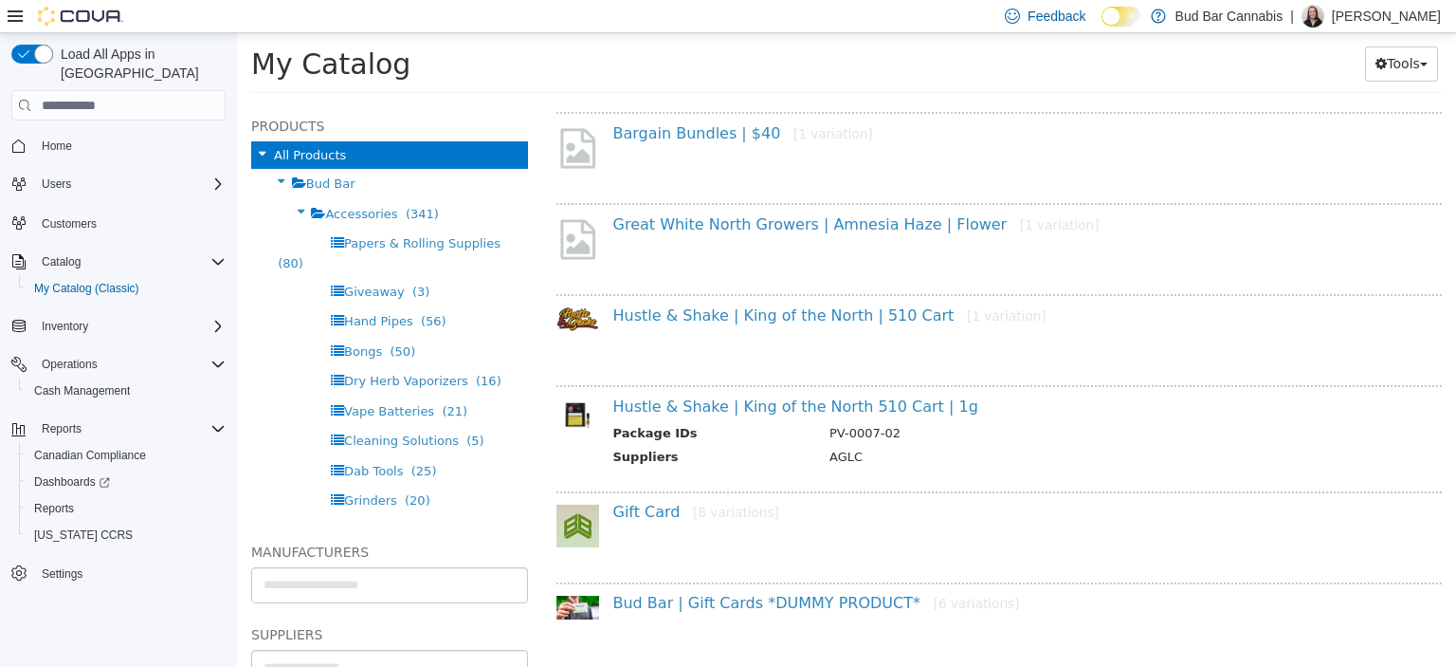
scroll to position [0, 0]
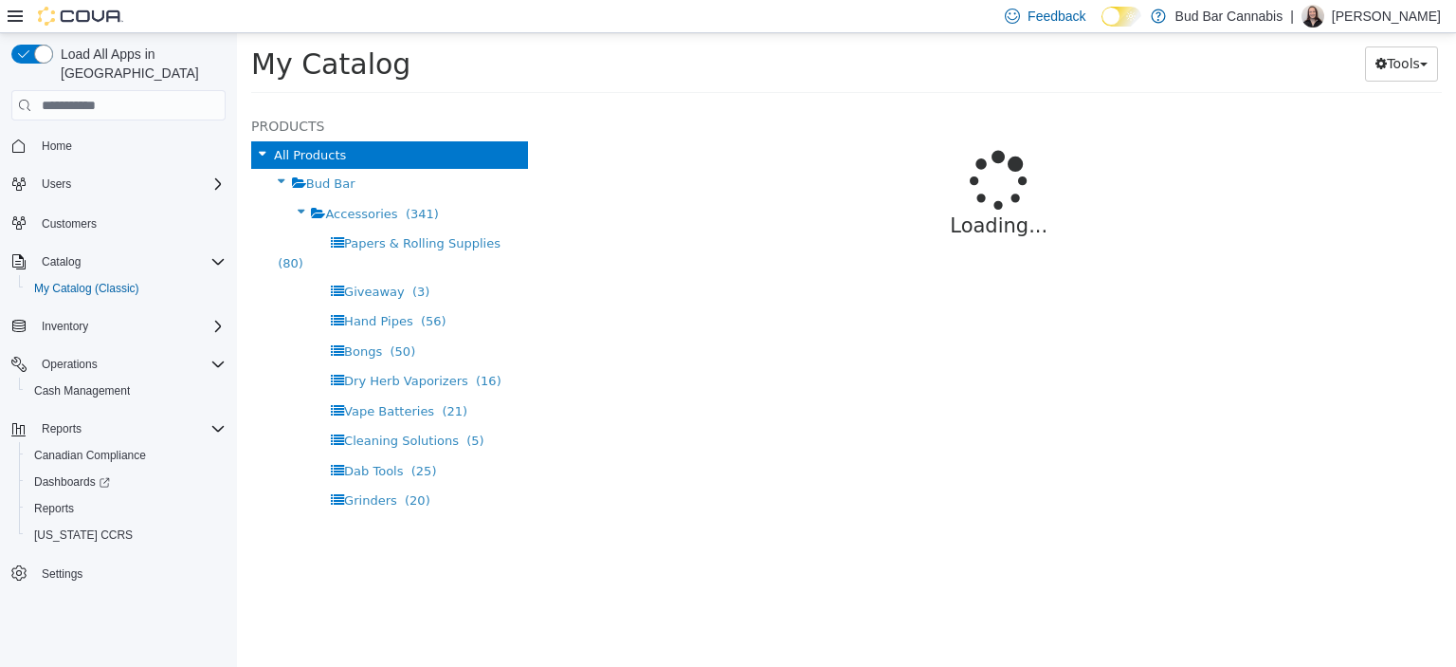
select select "**********"
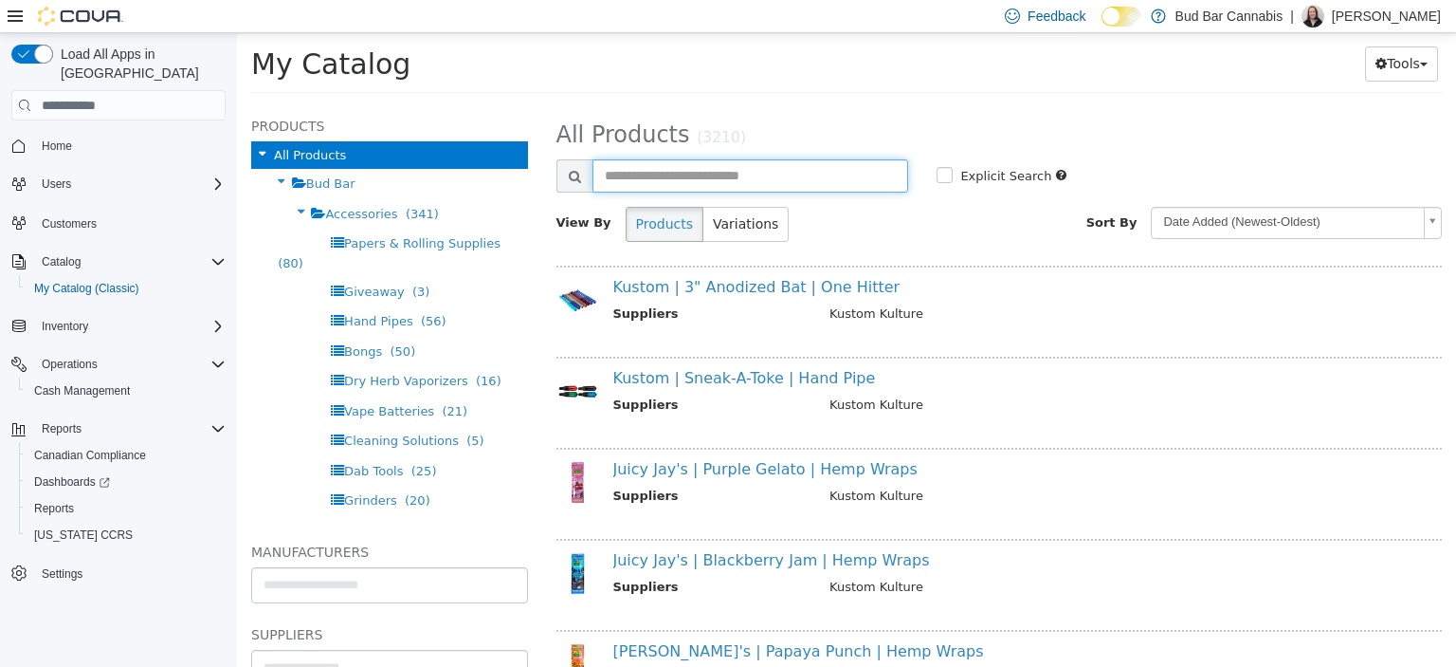
click at [770, 172] on input "text" at bounding box center [751, 175] width 317 height 33
type input "**********"
select select "**********"
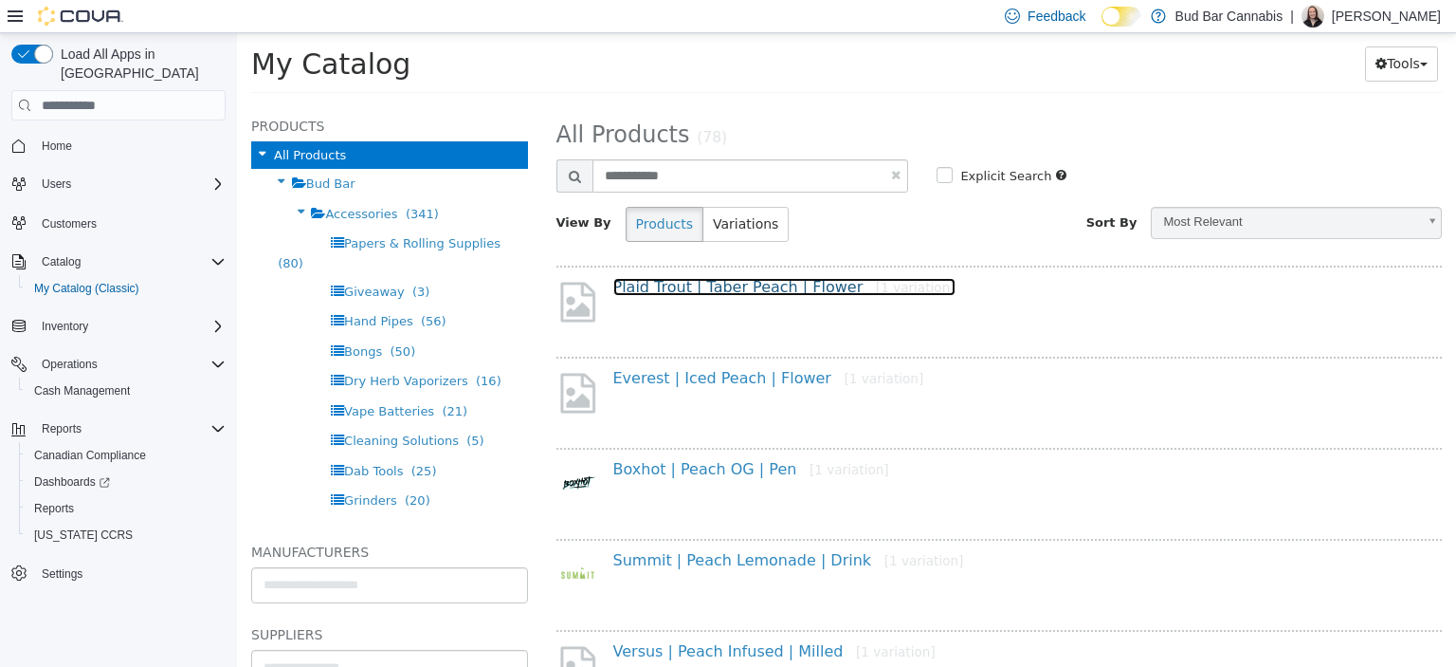
click at [755, 286] on link "Plaid Trout | Taber Peach | Flower [1 variation]" at bounding box center [784, 287] width 342 height 18
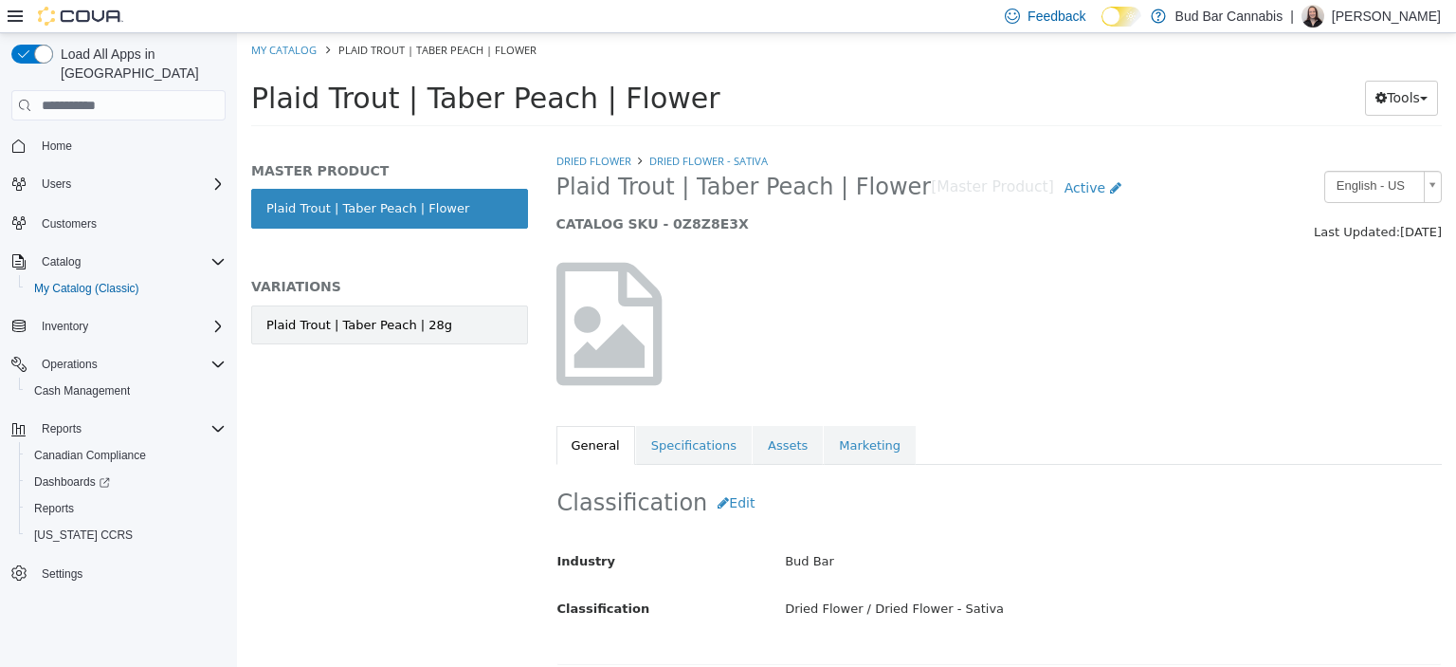
click at [409, 318] on div "Plaid Trout | Taber Peach | 28g" at bounding box center [359, 325] width 186 height 19
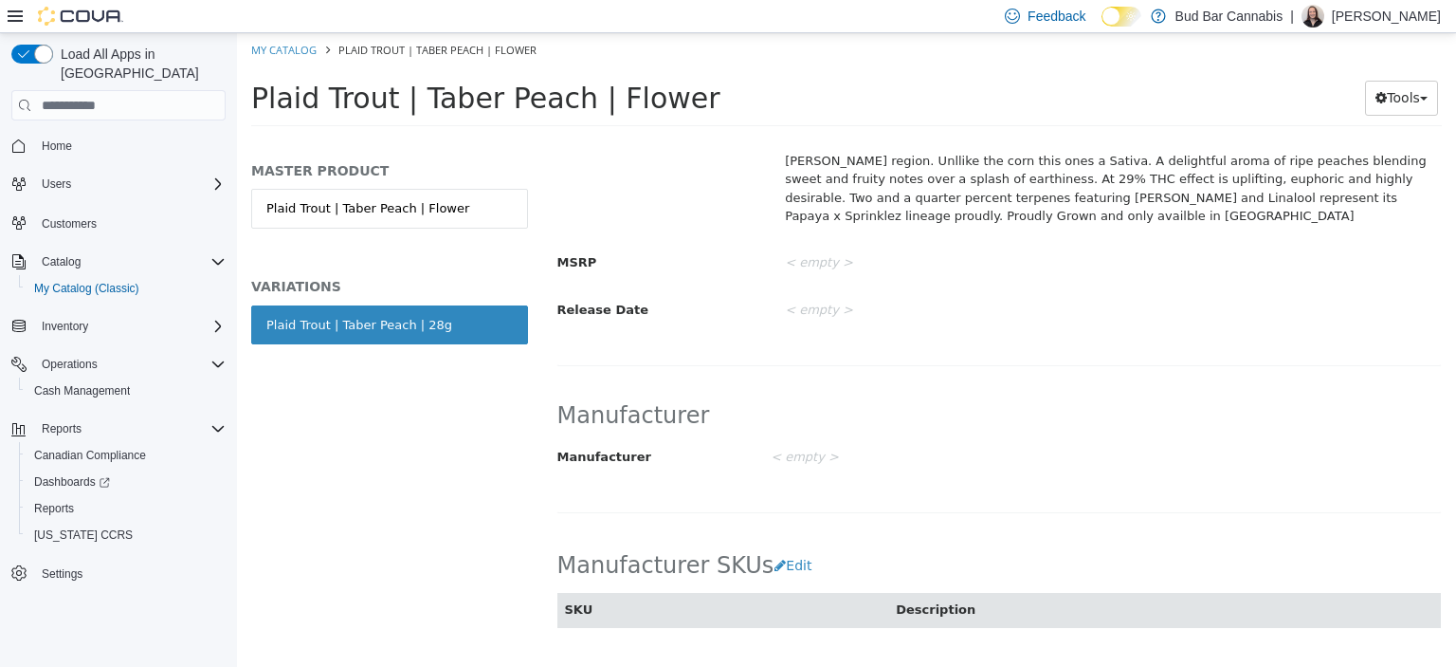
scroll to position [505, 0]
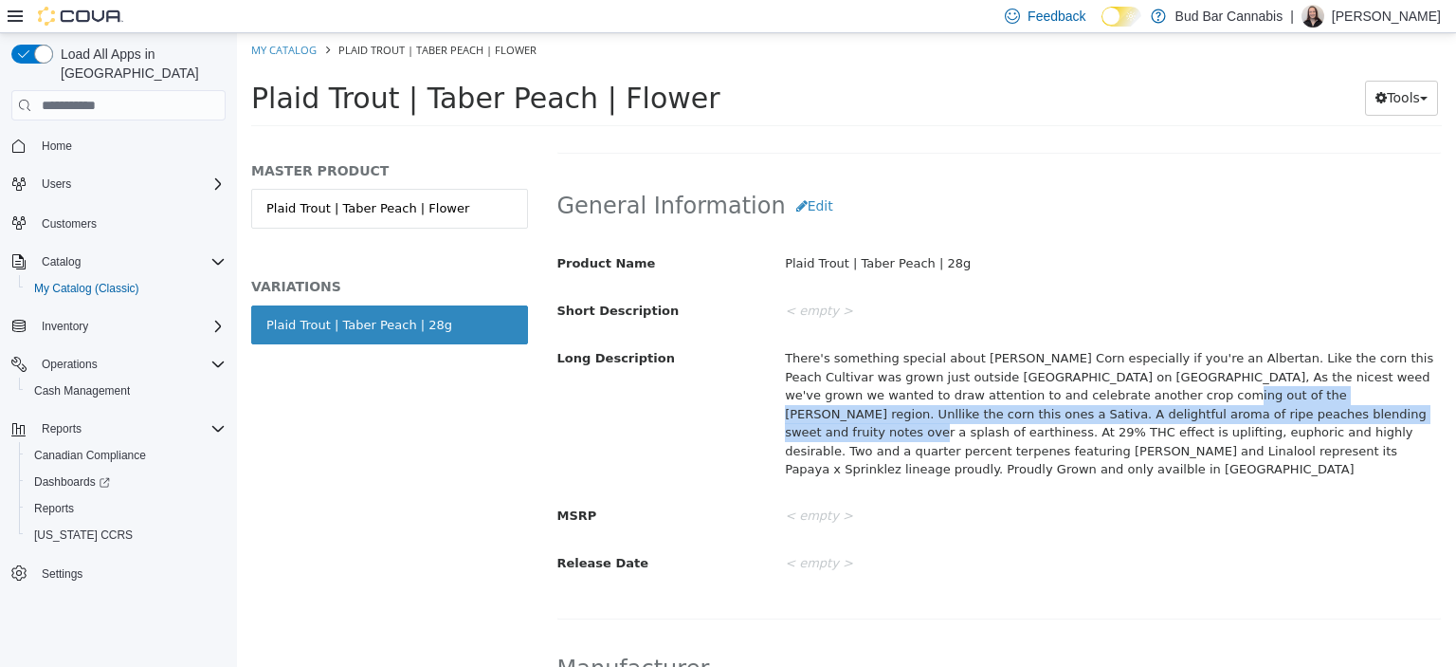
drag, startPoint x: 1024, startPoint y: 393, endPoint x: 1164, endPoint y: 407, distance: 141.0
click at [1164, 407] on div "There's something special about Taber Corn especially if you're an Albertan. Li…" at bounding box center [1113, 413] width 685 height 143
click at [1200, 394] on div "There's something special about Taber Corn especially if you're an Albertan. Li…" at bounding box center [1113, 413] width 685 height 143
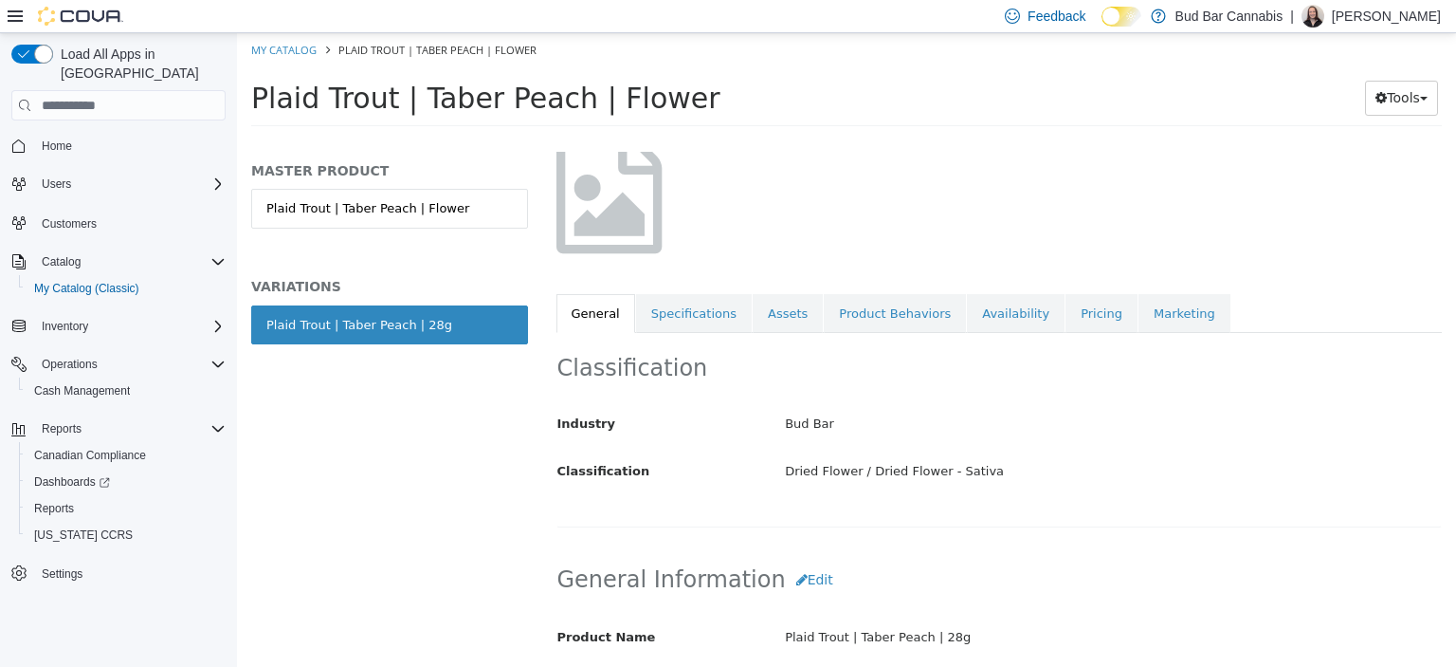
scroll to position [0, 0]
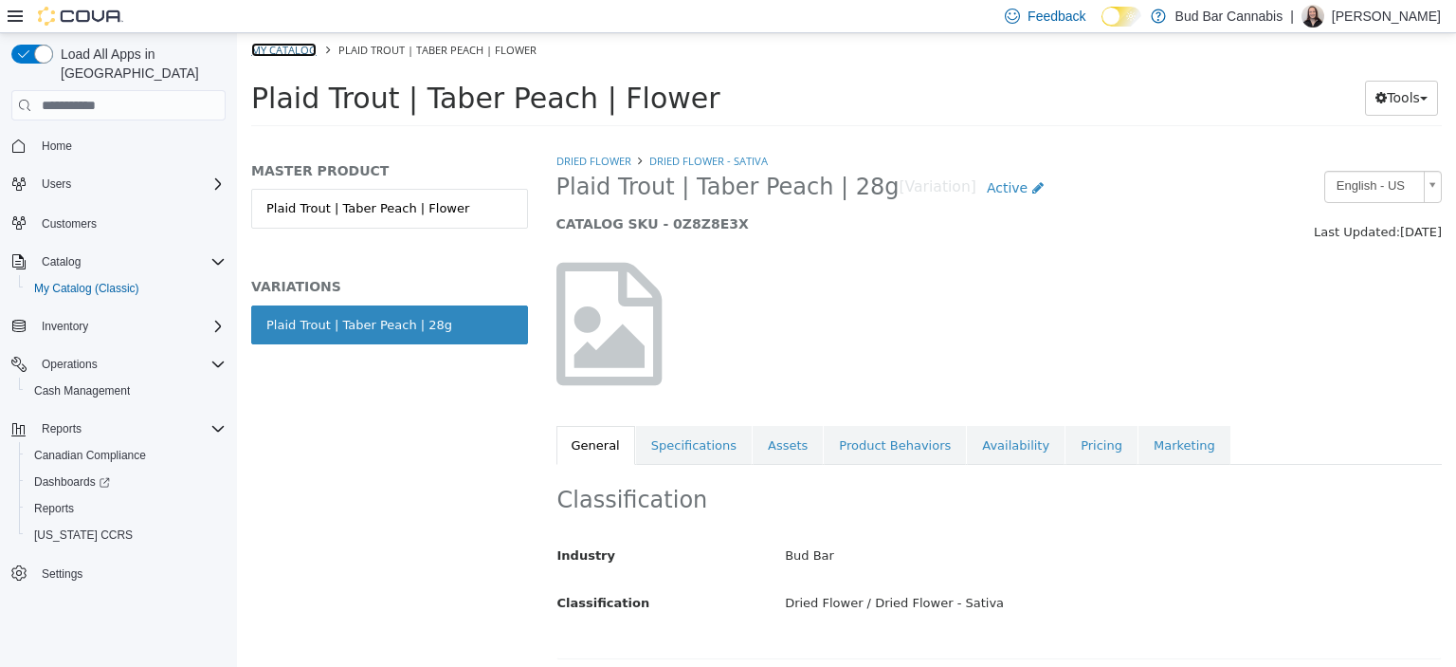
click at [291, 54] on link "My Catalog" at bounding box center [283, 50] width 65 height 14
select select "**********"
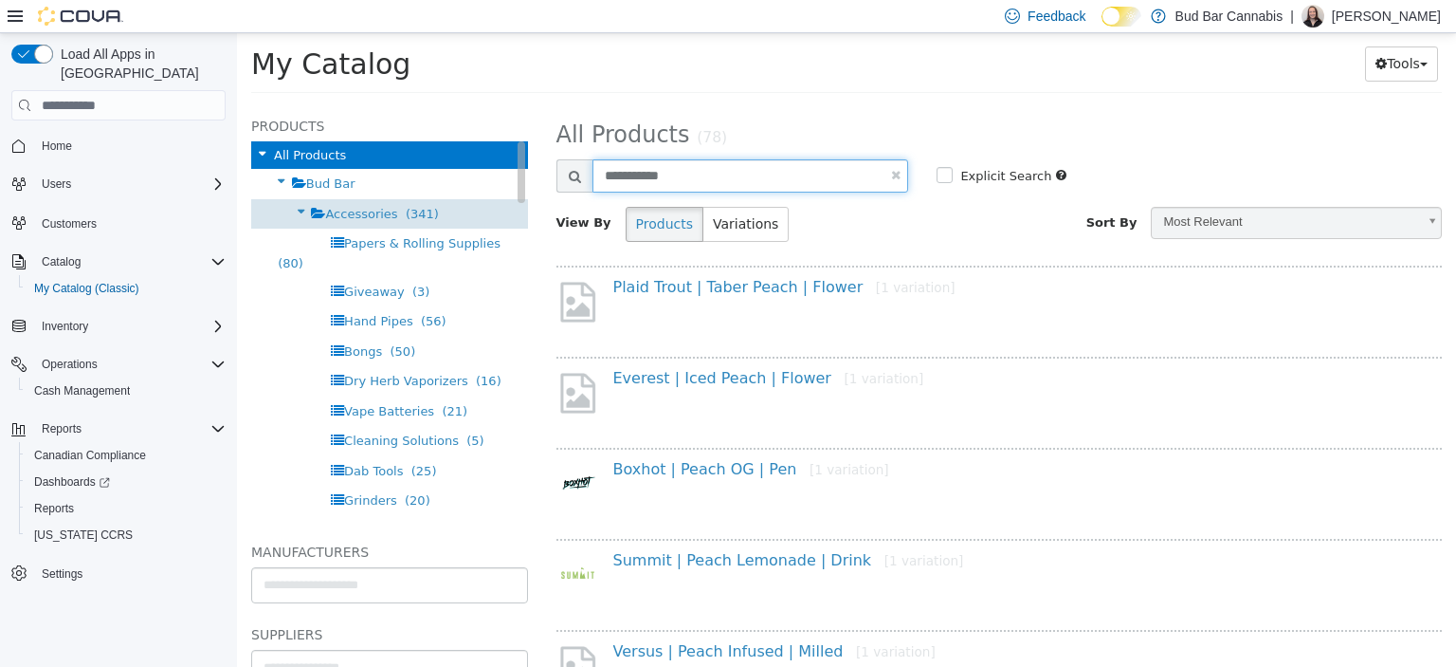
drag, startPoint x: 694, startPoint y: 176, endPoint x: 437, endPoint y: 222, distance: 261.0
click at [437, 105] on div "Products All Products Bud Bar Accessories (341) Papers & Rolling Supplies (80) …" at bounding box center [846, 105] width 1219 height 0
type input "**********"
select select "**********"
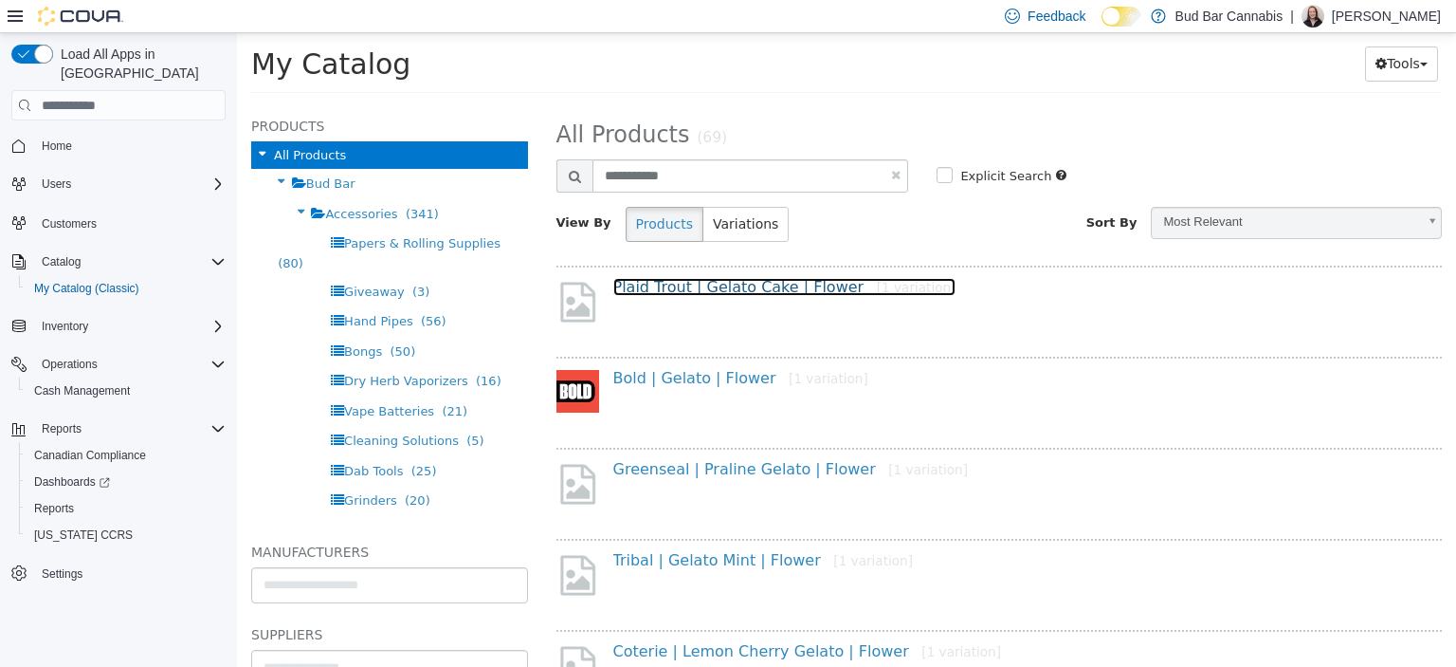
click at [762, 289] on link "Plaid Trout | Gelato Cake | Flower [1 variation]" at bounding box center [784, 287] width 343 height 18
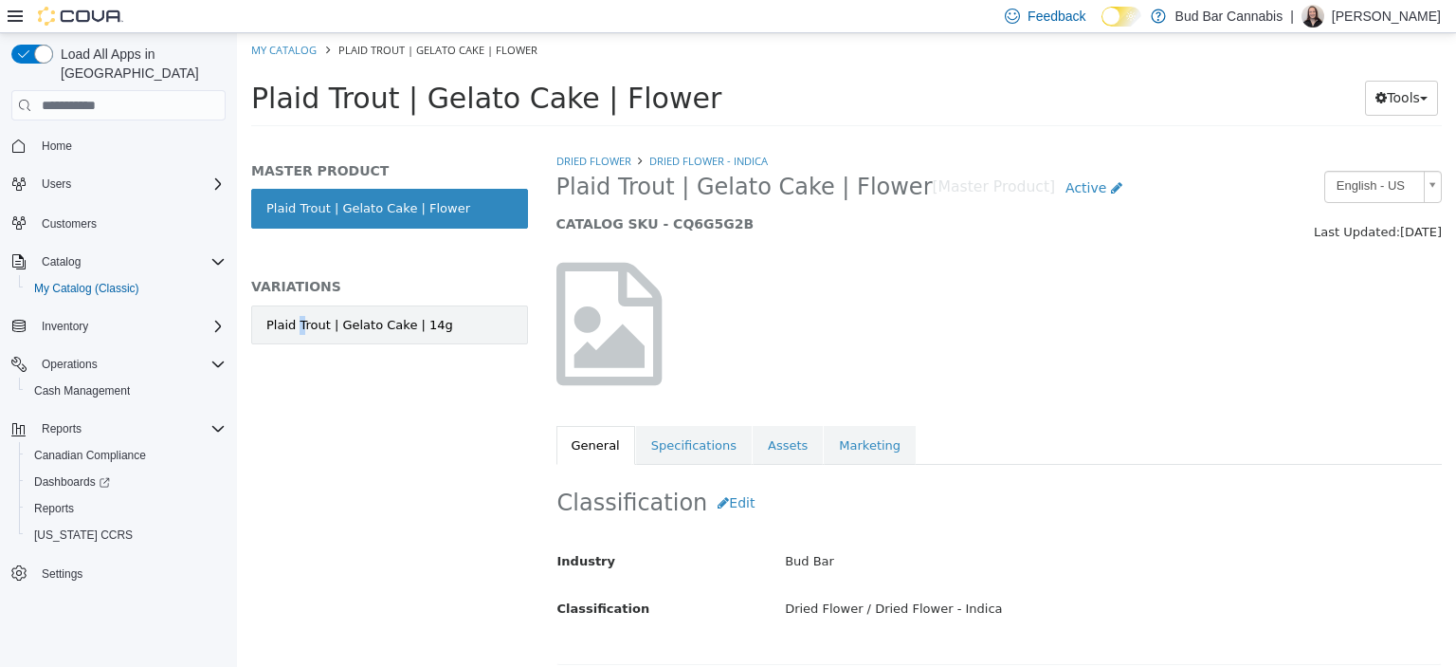
click at [296, 332] on div "Plaid Trout | Gelato Cake | 14g" at bounding box center [359, 325] width 187 height 19
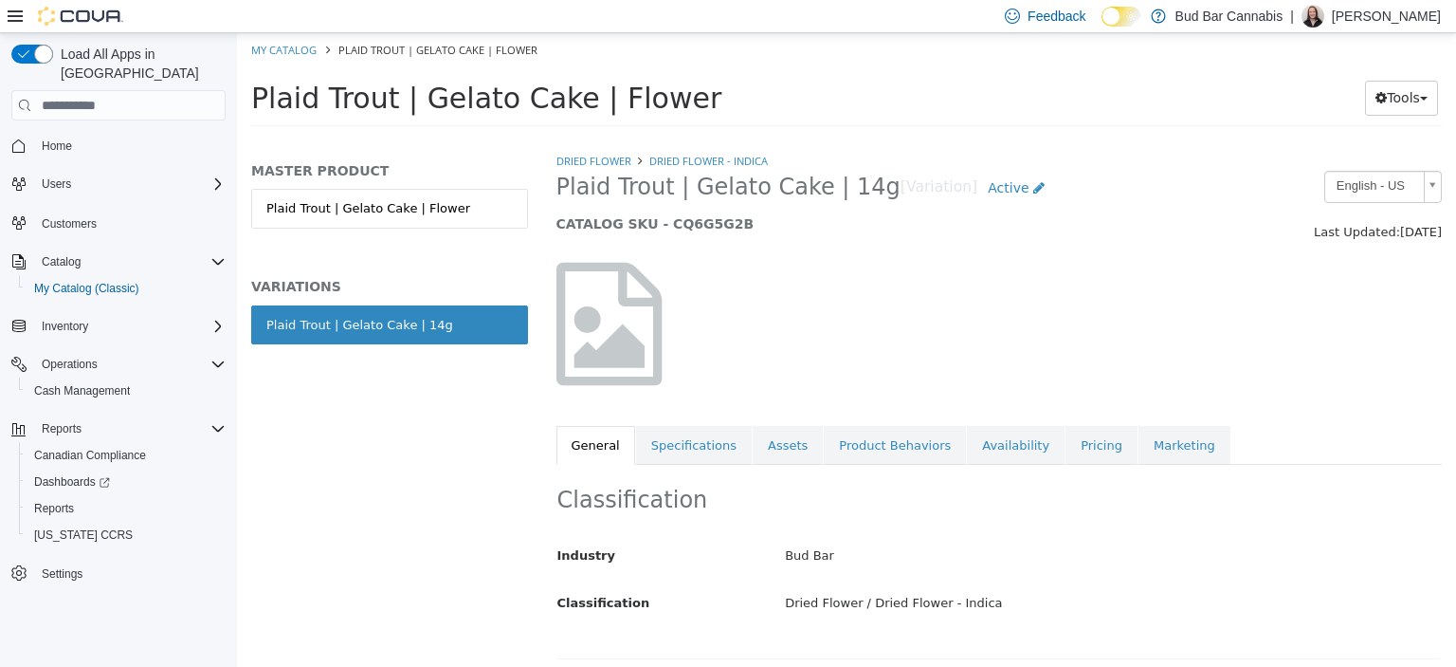
click at [943, 338] on div at bounding box center [999, 324] width 915 height 162
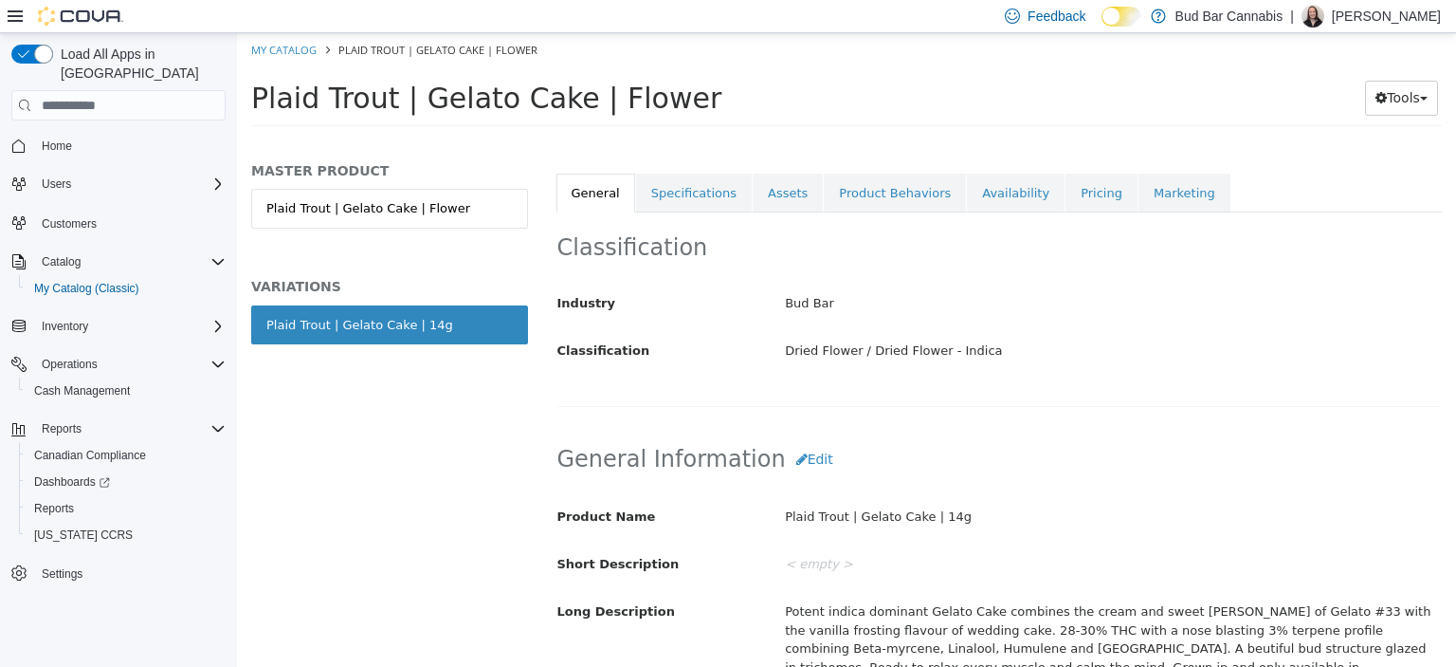
scroll to position [379, 0]
